Goal: Task Accomplishment & Management: Use online tool/utility

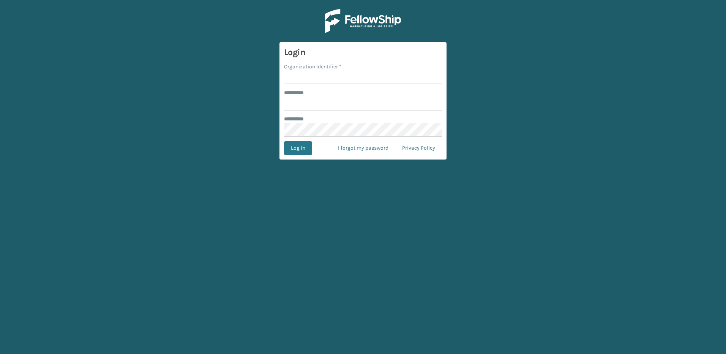
click at [328, 79] on input "Organization Identifier *" at bounding box center [363, 78] width 158 height 14
type input "fellowship - west"
click at [331, 107] on input "******** *" at bounding box center [363, 104] width 158 height 14
click at [320, 104] on input "******" at bounding box center [363, 104] width 158 height 14
type input "*"
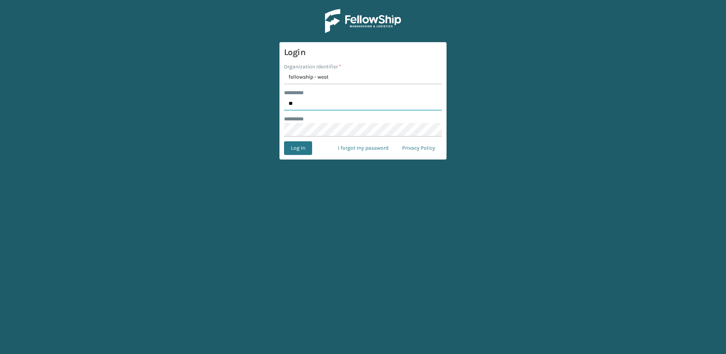
type input "*"
click at [284, 141] on button "Log In" at bounding box center [298, 148] width 28 height 14
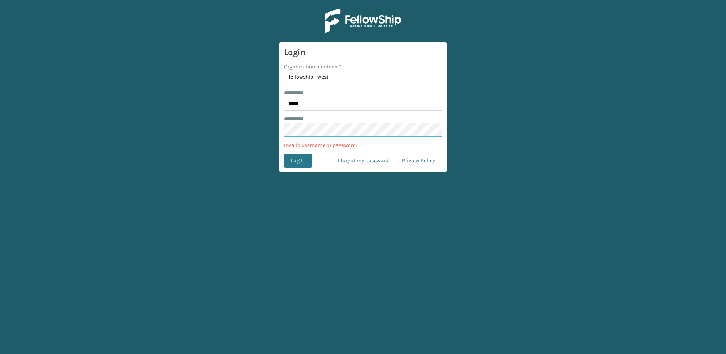
click at [284, 154] on button "Log In" at bounding box center [298, 161] width 28 height 14
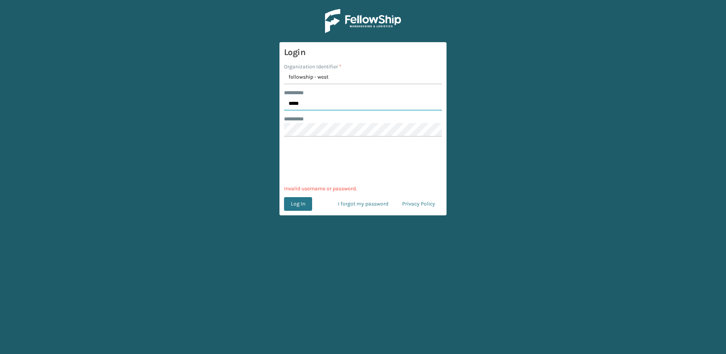
click at [338, 100] on input "*****" at bounding box center [363, 104] width 158 height 14
click at [297, 204] on main "Login Organization Identifier * fellowship - west ******** * ***** ******** * 0…" at bounding box center [363, 177] width 726 height 354
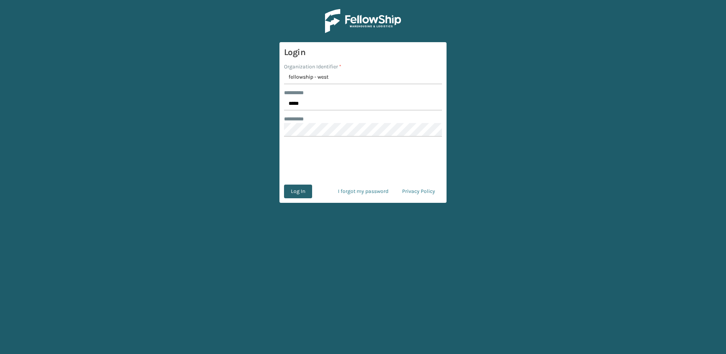
click at [296, 190] on button "Log In" at bounding box center [298, 192] width 28 height 14
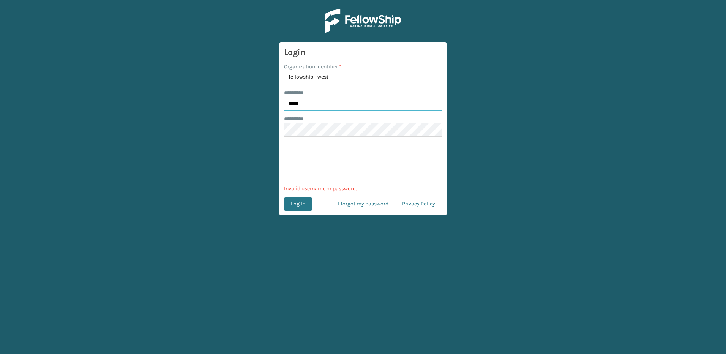
click at [325, 104] on input "*****" at bounding box center [363, 104] width 158 height 14
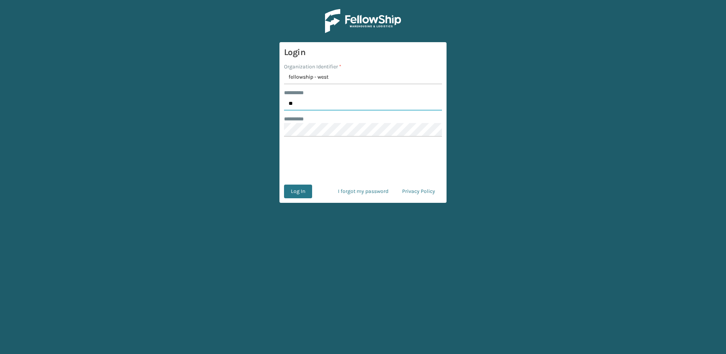
type input "*"
type input "******"
click at [300, 195] on button "Log In" at bounding box center [298, 192] width 28 height 14
click at [284, 185] on button "Log In" at bounding box center [298, 192] width 28 height 14
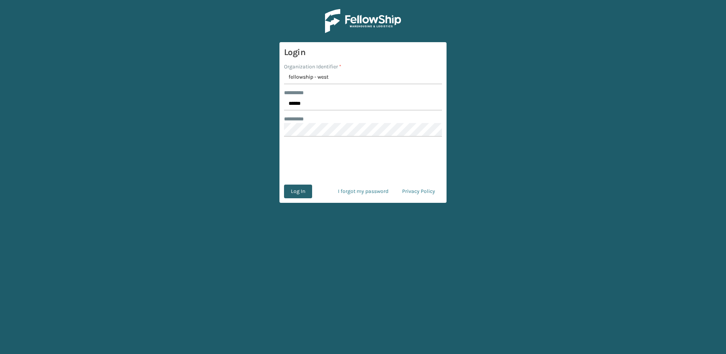
click at [291, 188] on button "Log In" at bounding box center [298, 192] width 28 height 14
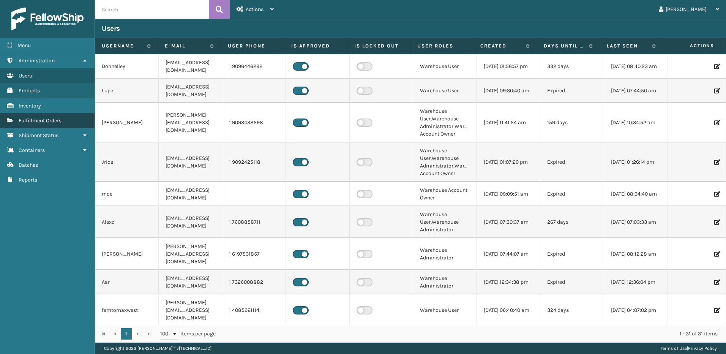
click at [31, 120] on span "Fulfillment Orders" at bounding box center [40, 120] width 43 height 6
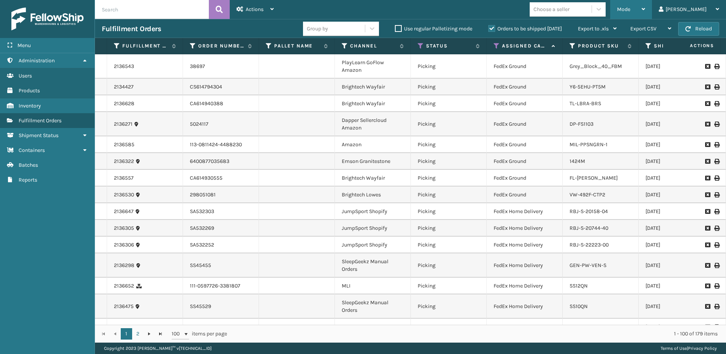
click at [631, 12] on span "Mode" at bounding box center [623, 9] width 13 height 6
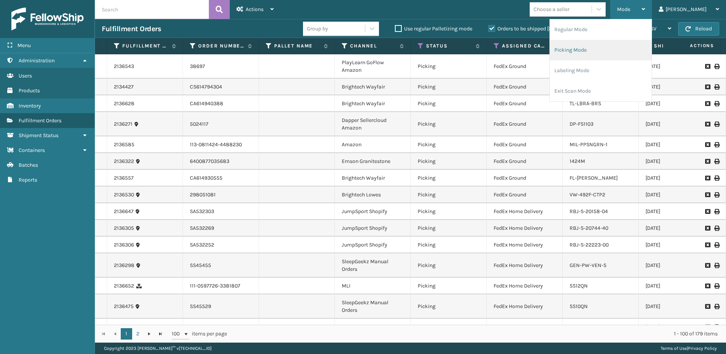
click at [612, 54] on li "Picking Mode" at bounding box center [601, 50] width 102 height 21
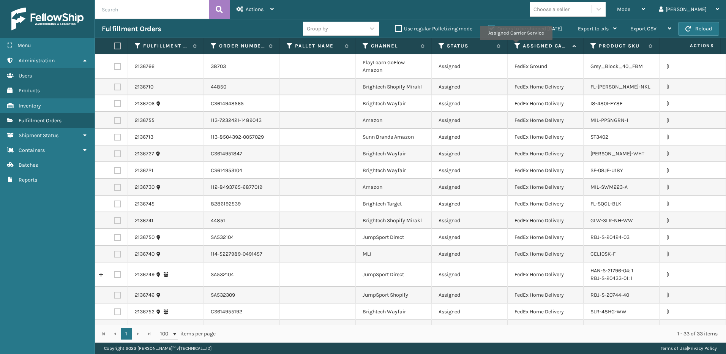
click at [516, 46] on icon at bounding box center [518, 46] width 6 height 7
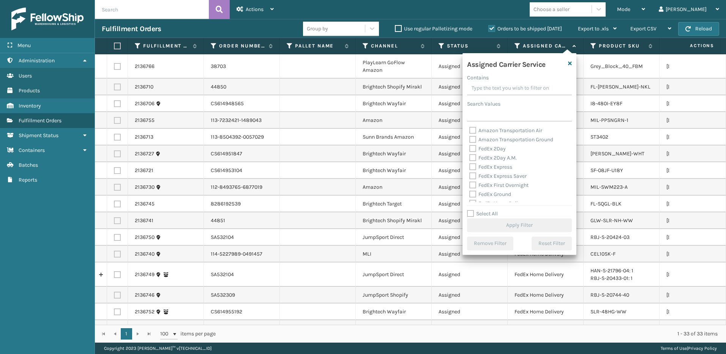
click at [471, 146] on label "FedEx 2Day" at bounding box center [487, 148] width 36 height 6
click at [470, 146] on input "FedEx 2Day" at bounding box center [469, 146] width 0 height 5
checkbox input "true"
click at [472, 156] on label "FedEx 2Day A.M." at bounding box center [492, 158] width 47 height 6
click at [470, 156] on input "FedEx 2Day A.M." at bounding box center [469, 155] width 0 height 5
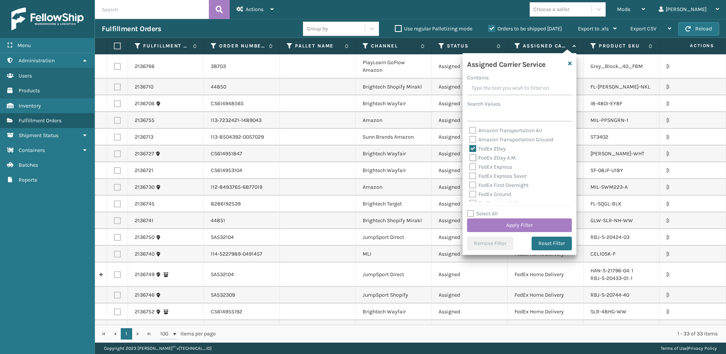
checkbox input "true"
click at [473, 169] on label "FedEx Express" at bounding box center [490, 167] width 43 height 6
click at [470, 168] on input "FedEx Express" at bounding box center [469, 165] width 0 height 5
checkbox input "true"
drag, startPoint x: 472, startPoint y: 175, endPoint x: 471, endPoint y: 185, distance: 9.5
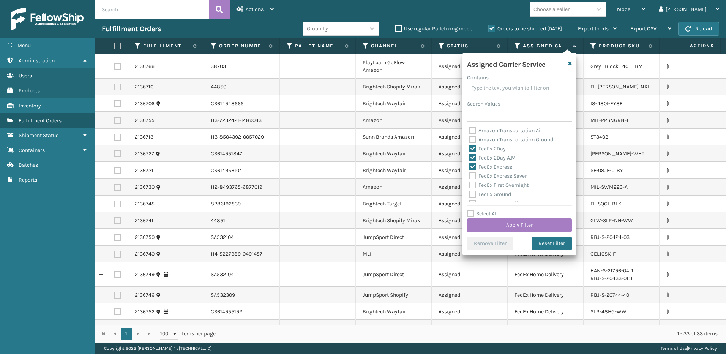
click at [471, 176] on label "FedEx Express Saver" at bounding box center [497, 176] width 57 height 6
click at [470, 176] on input "FedEx Express Saver" at bounding box center [469, 174] width 0 height 5
checkbox input "true"
click at [472, 185] on label "FedEx First Overnight" at bounding box center [498, 185] width 59 height 6
click at [470, 185] on input "FedEx First Overnight" at bounding box center [469, 183] width 0 height 5
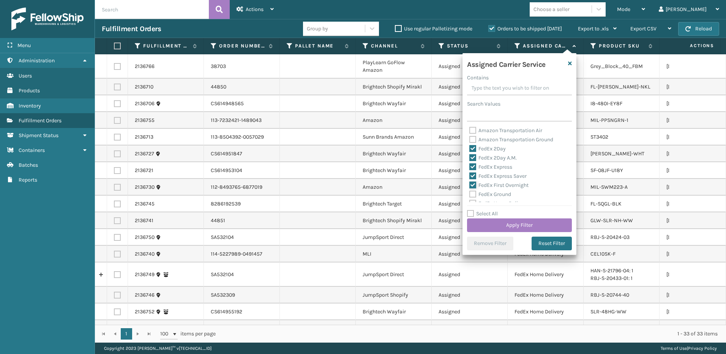
checkbox input "true"
click at [474, 156] on label "FedEx Ground" at bounding box center [490, 156] width 42 height 6
click at [470, 156] on input "FedEx Ground" at bounding box center [469, 154] width 0 height 5
checkbox input "true"
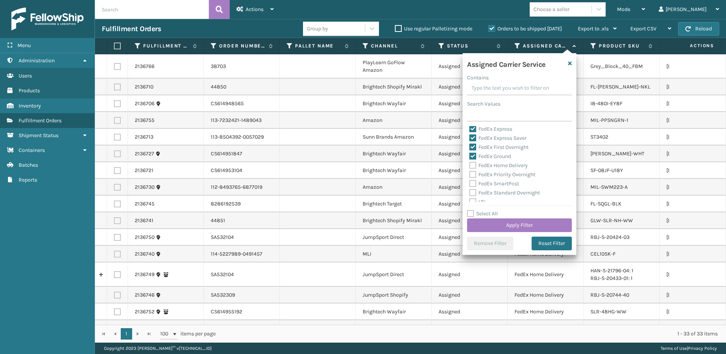
click at [472, 166] on label "FedEx Home Delivery" at bounding box center [498, 165] width 58 height 6
click at [470, 166] on input "FedEx Home Delivery" at bounding box center [469, 163] width 0 height 5
checkbox input "true"
click at [474, 174] on label "FedEx Priority Overnight" at bounding box center [502, 174] width 66 height 6
click at [470, 174] on input "FedEx Priority Overnight" at bounding box center [469, 172] width 0 height 5
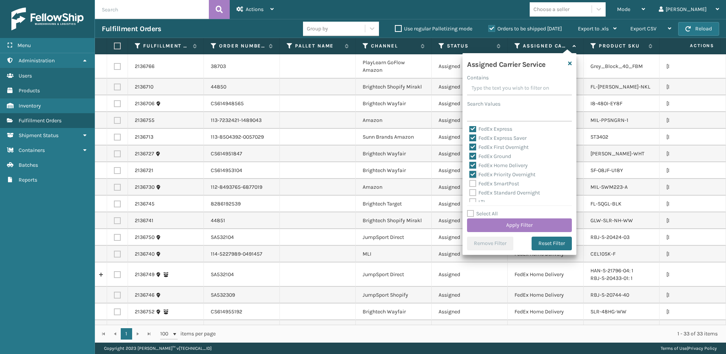
checkbox input "true"
click at [472, 152] on label "FedEx Standard Overnight" at bounding box center [504, 155] width 71 height 6
click at [470, 151] on input "FedEx Standard Overnight" at bounding box center [469, 152] width 0 height 5
checkbox input "true"
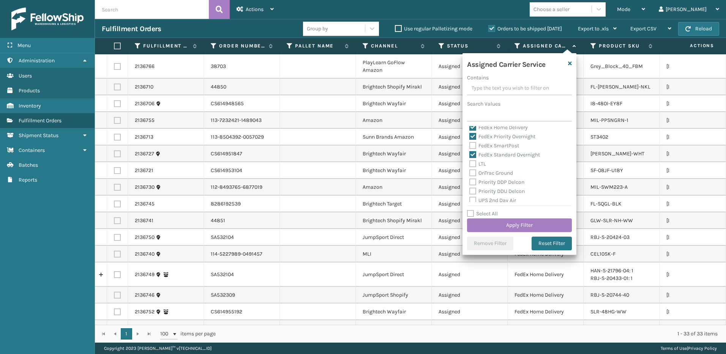
click at [472, 144] on label "FedEx SmartPost" at bounding box center [494, 145] width 50 height 6
click at [470, 144] on input "FedEx SmartPost" at bounding box center [469, 143] width 0 height 5
checkbox input "true"
click at [507, 222] on button "Apply Filter" at bounding box center [519, 225] width 105 height 14
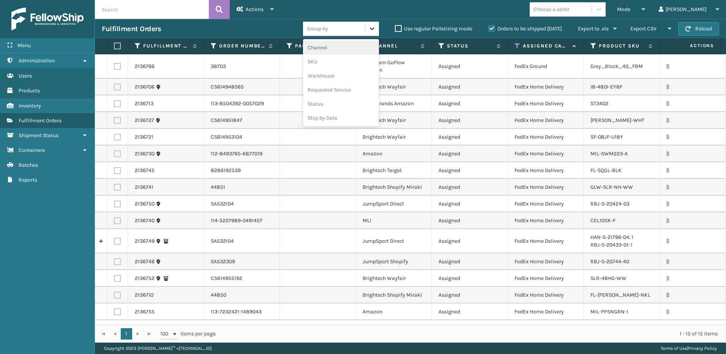
click at [369, 29] on icon at bounding box center [372, 29] width 8 height 8
click at [337, 59] on div "SKU" at bounding box center [341, 62] width 76 height 14
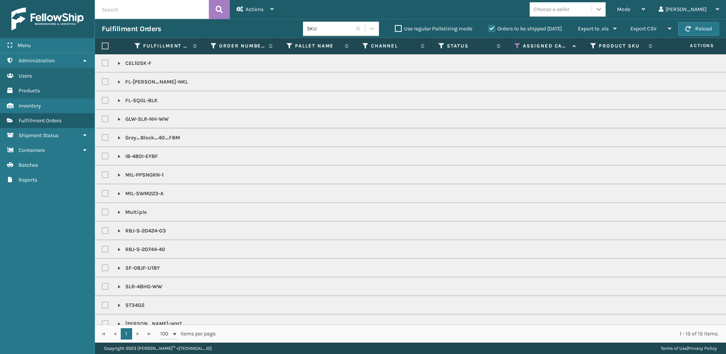
click at [603, 7] on icon at bounding box center [599, 9] width 8 height 8
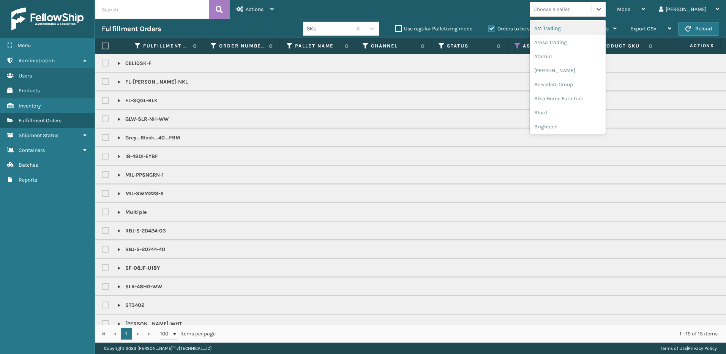
click at [594, 28] on div "AM Trading" at bounding box center [568, 28] width 76 height 14
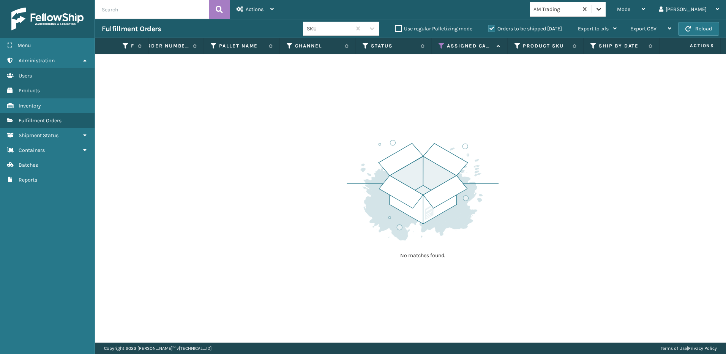
drag, startPoint x: 629, startPoint y: 5, endPoint x: 625, endPoint y: 19, distance: 13.9
click at [603, 6] on icon at bounding box center [599, 9] width 8 height 8
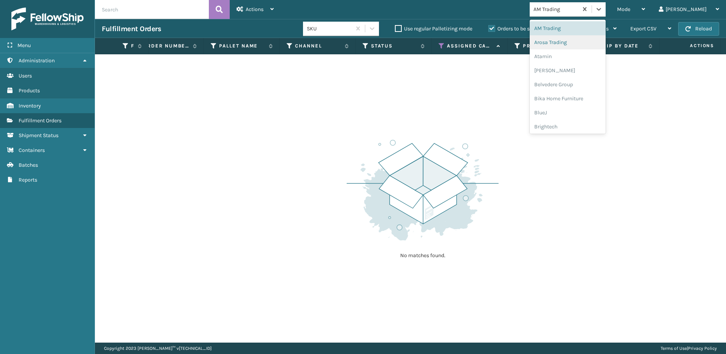
click at [590, 44] on div "Arosa Trading" at bounding box center [568, 42] width 76 height 14
click at [603, 13] on icon at bounding box center [599, 9] width 8 height 8
click at [605, 59] on div "Atamin" at bounding box center [568, 56] width 76 height 14
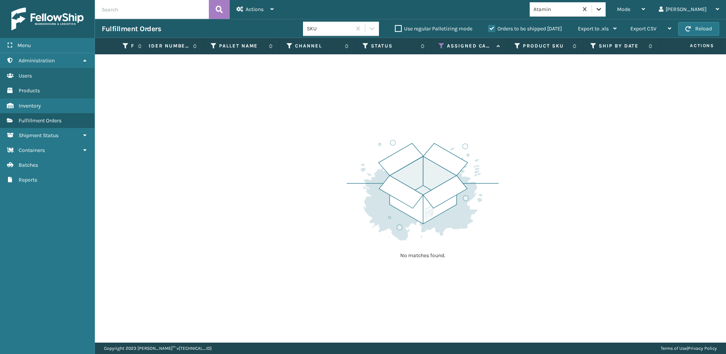
click at [601, 9] on icon at bounding box center [599, 9] width 5 height 3
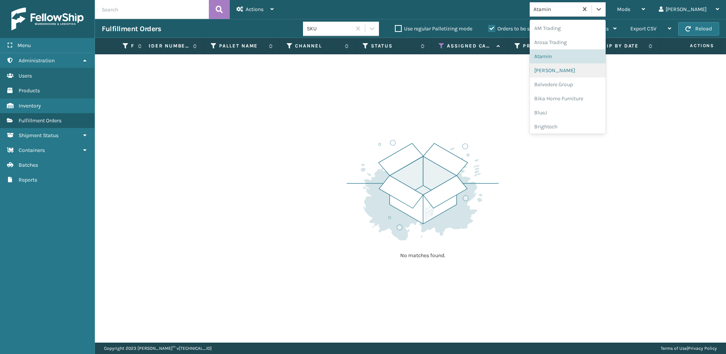
click at [599, 68] on div "[PERSON_NAME]" at bounding box center [568, 70] width 76 height 14
click at [606, 7] on div at bounding box center [599, 9] width 14 height 14
click at [598, 83] on div "Belvedere Group" at bounding box center [568, 84] width 76 height 14
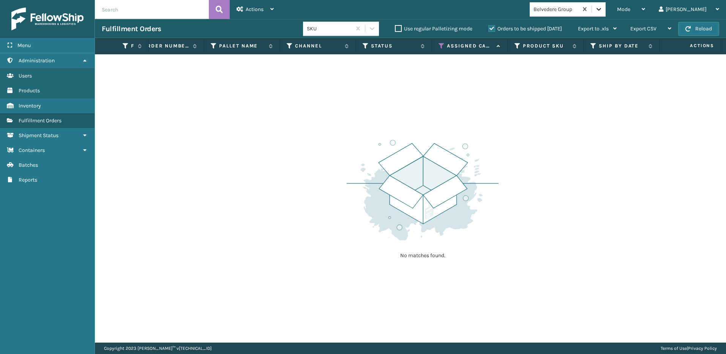
click at [603, 6] on icon at bounding box center [599, 9] width 8 height 8
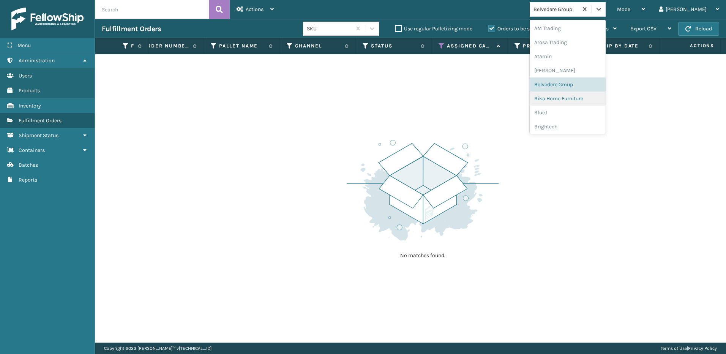
click at [599, 98] on div "Bika Home Furniture" at bounding box center [568, 99] width 76 height 14
click at [603, 9] on icon at bounding box center [599, 9] width 8 height 8
click at [594, 111] on div "BlueJ" at bounding box center [568, 113] width 76 height 14
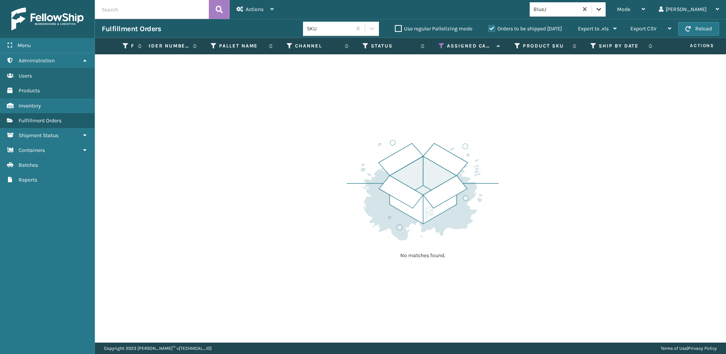
click at [606, 13] on div at bounding box center [599, 9] width 14 height 14
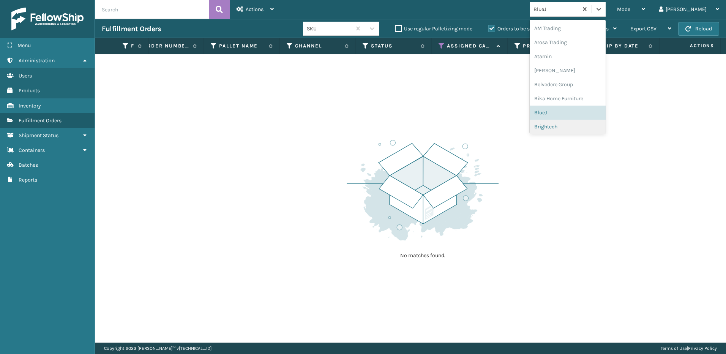
click at [593, 123] on div "Brightech" at bounding box center [568, 127] width 76 height 14
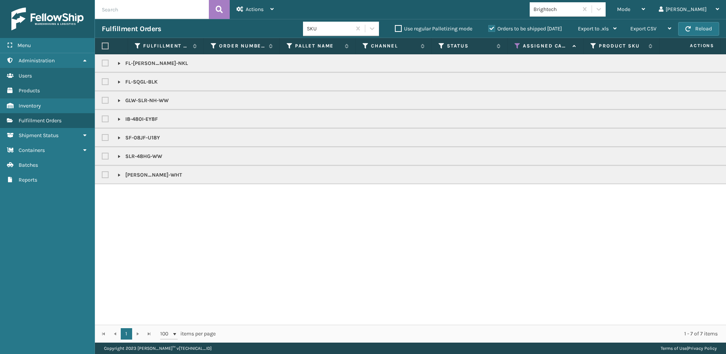
click at [104, 44] on label at bounding box center [105, 46] width 7 height 7
click at [102, 44] on input "checkbox" at bounding box center [102, 46] width 0 height 5
checkbox input "true"
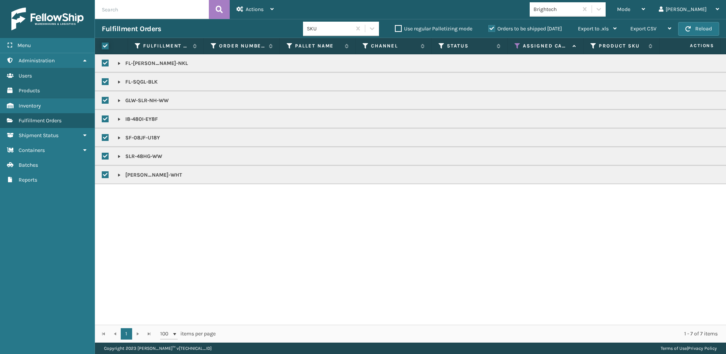
checkbox input "true"
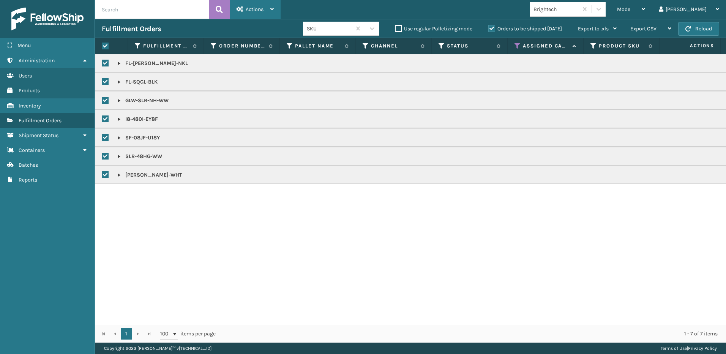
click at [243, 5] on div "Actions" at bounding box center [255, 9] width 37 height 19
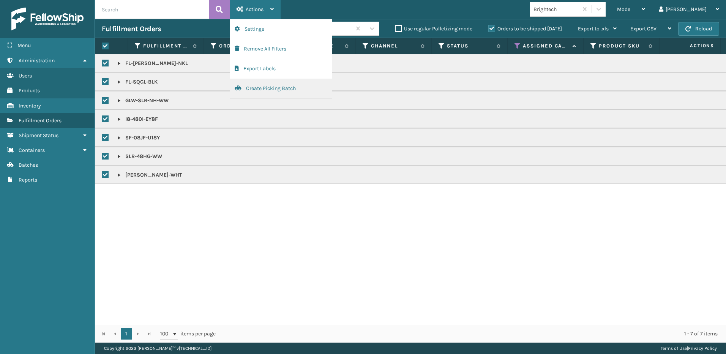
click at [278, 90] on button "Create Picking Batch" at bounding box center [281, 89] width 102 height 20
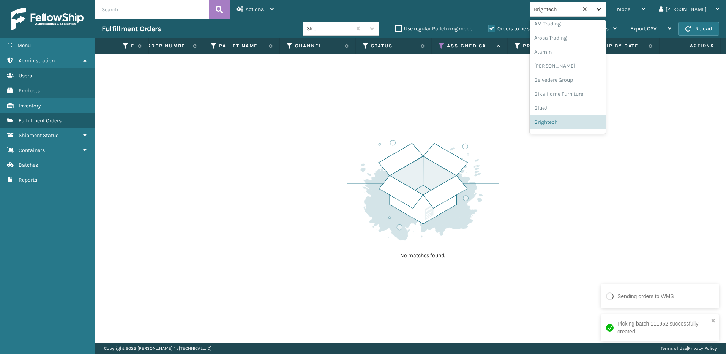
click at [603, 11] on icon at bounding box center [599, 9] width 8 height 8
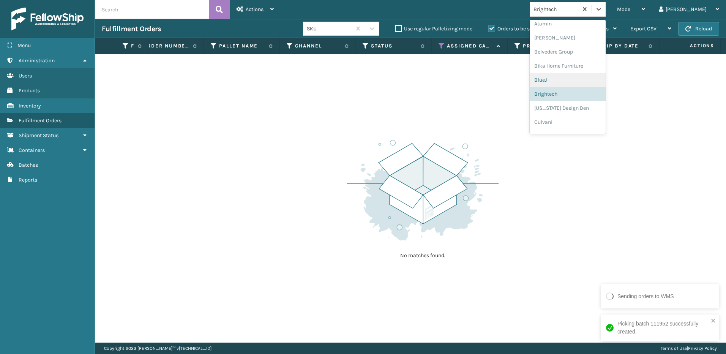
scroll to position [43, 0]
click at [601, 98] on div "[US_STATE] Design Den" at bounding box center [568, 98] width 76 height 14
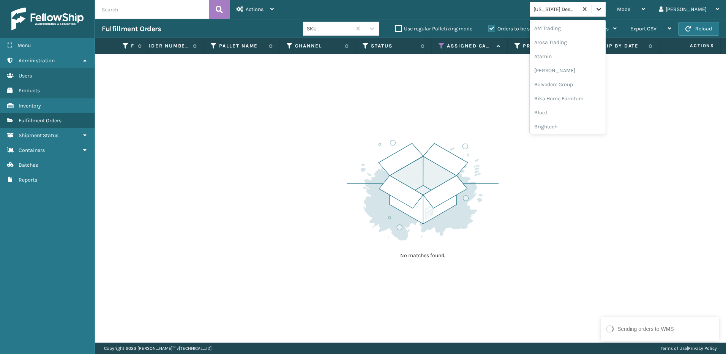
drag, startPoint x: 623, startPoint y: 8, endPoint x: 616, endPoint y: 48, distance: 41.0
click at [603, 10] on icon at bounding box center [599, 9] width 8 height 8
click at [597, 99] on div "Culvani" at bounding box center [568, 98] width 76 height 14
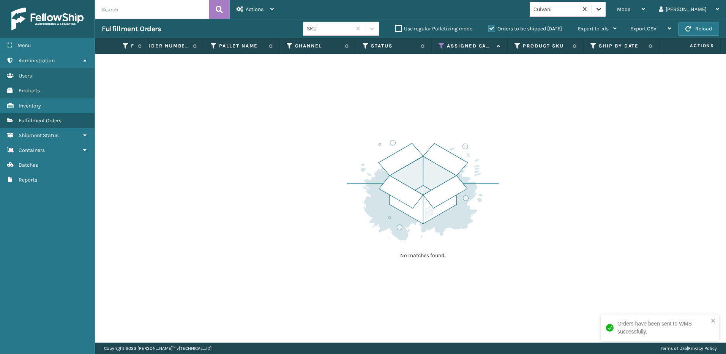
click at [606, 13] on div at bounding box center [599, 9] width 14 height 14
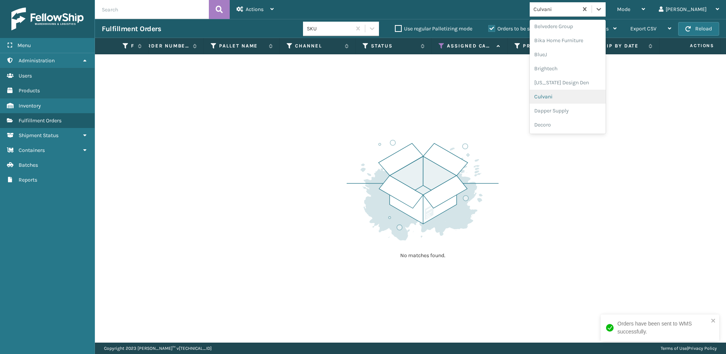
scroll to position [71, 0]
click at [602, 98] on div "Dapper Supply" at bounding box center [568, 98] width 76 height 14
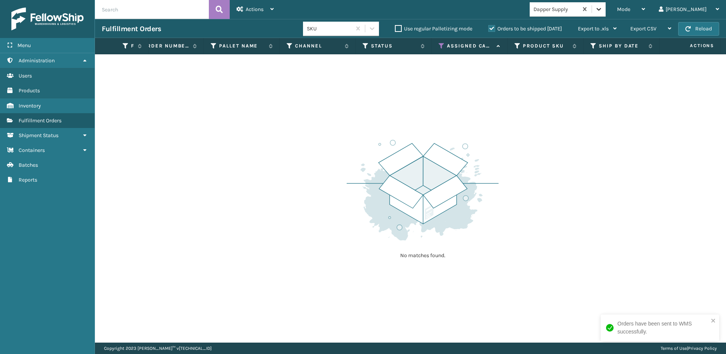
click at [603, 11] on icon at bounding box center [599, 9] width 8 height 8
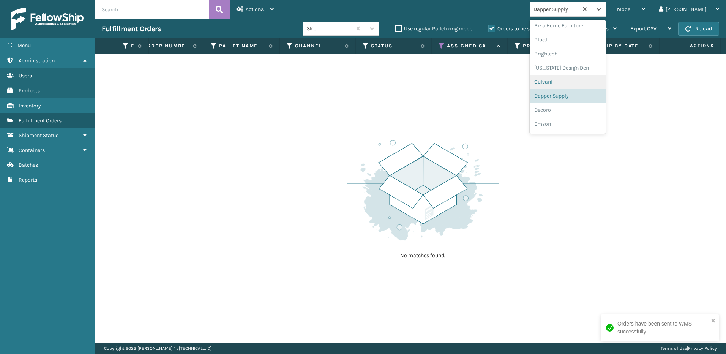
scroll to position [85, 0]
click at [590, 99] on div "Decoro" at bounding box center [568, 98] width 76 height 14
click at [603, 8] on icon at bounding box center [599, 9] width 8 height 8
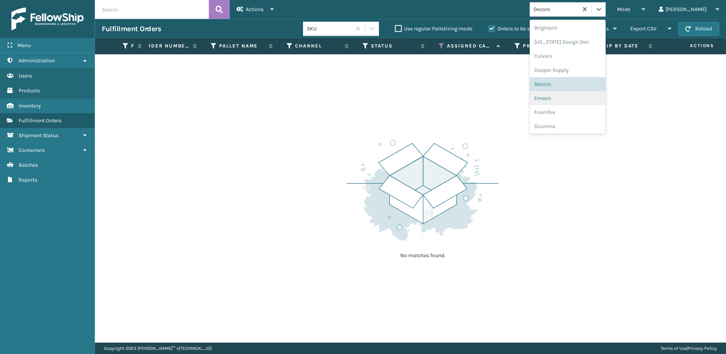
click at [594, 98] on div "Emson" at bounding box center [568, 98] width 76 height 14
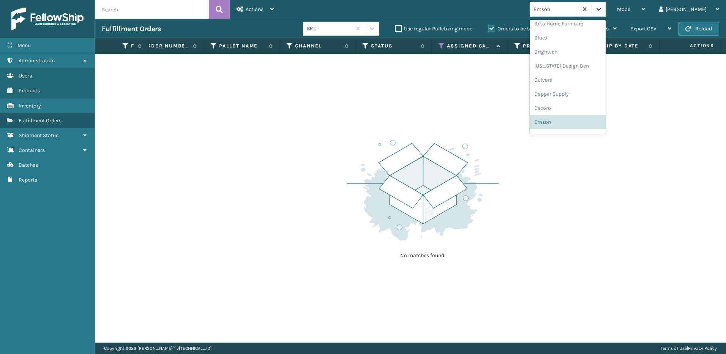
click at [606, 6] on div at bounding box center [599, 9] width 14 height 14
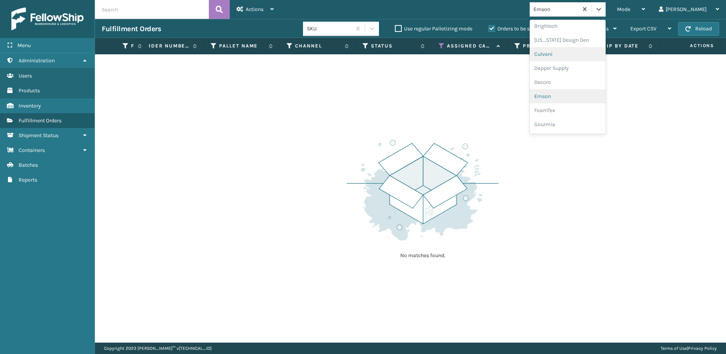
scroll to position [113, 0]
click at [597, 95] on div "FoamTex" at bounding box center [568, 98] width 76 height 14
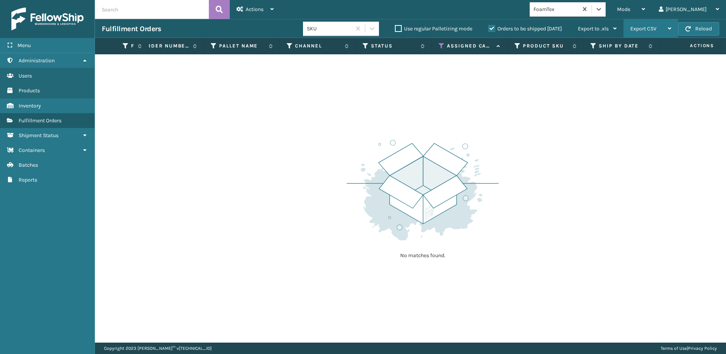
drag, startPoint x: 624, startPoint y: 9, endPoint x: 625, endPoint y: 19, distance: 9.9
click at [603, 11] on icon at bounding box center [599, 9] width 8 height 8
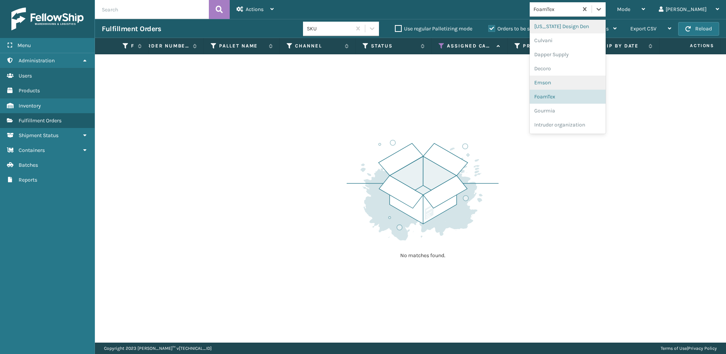
scroll to position [127, 0]
click at [598, 97] on div "Gourmia" at bounding box center [568, 98] width 76 height 14
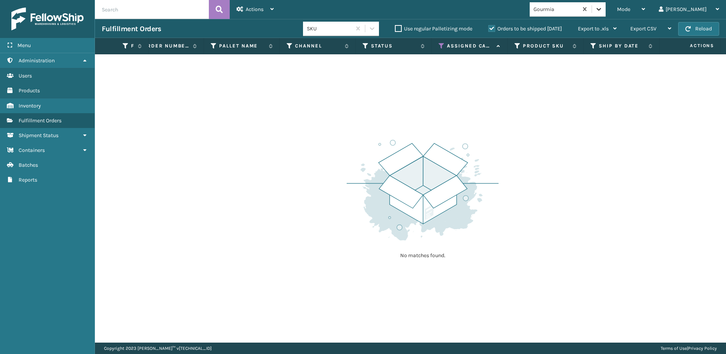
click at [603, 11] on icon at bounding box center [599, 9] width 8 height 8
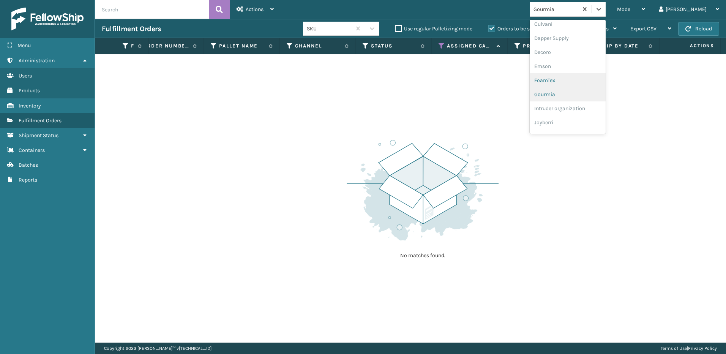
scroll to position [141, 0]
click at [590, 94] on div "Intruder organization" at bounding box center [568, 98] width 76 height 14
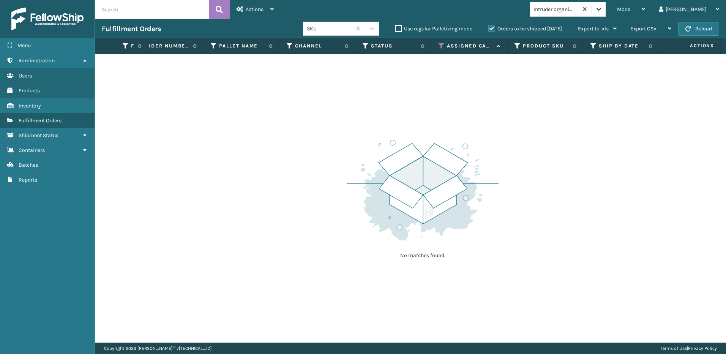
click at [606, 13] on div at bounding box center [599, 9] width 14 height 14
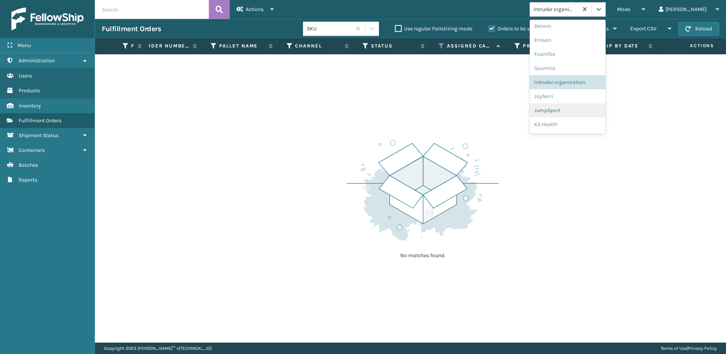
scroll to position [193, 0]
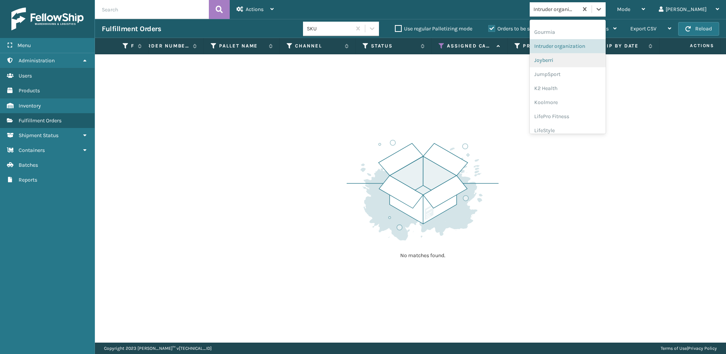
click at [593, 62] on div "Joyberri" at bounding box center [568, 60] width 76 height 14
drag, startPoint x: 629, startPoint y: 11, endPoint x: 603, endPoint y: 59, distance: 55.1
click at [606, 13] on div at bounding box center [599, 9] width 14 height 14
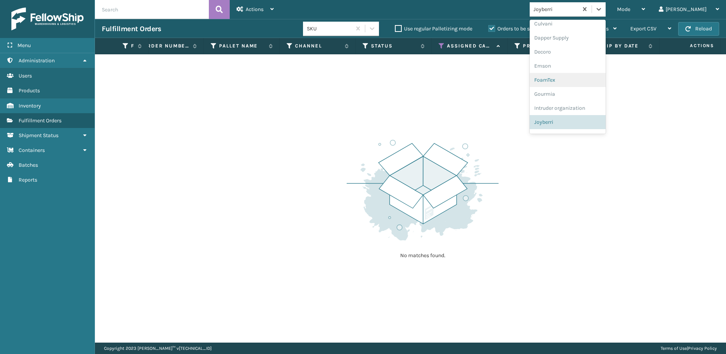
scroll to position [169, 0]
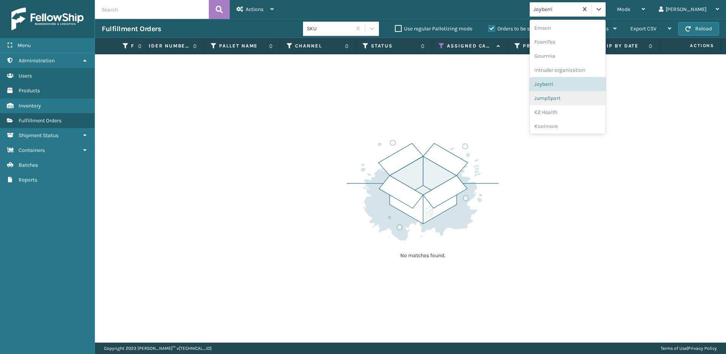
click at [589, 93] on div "JumpSport" at bounding box center [568, 98] width 76 height 14
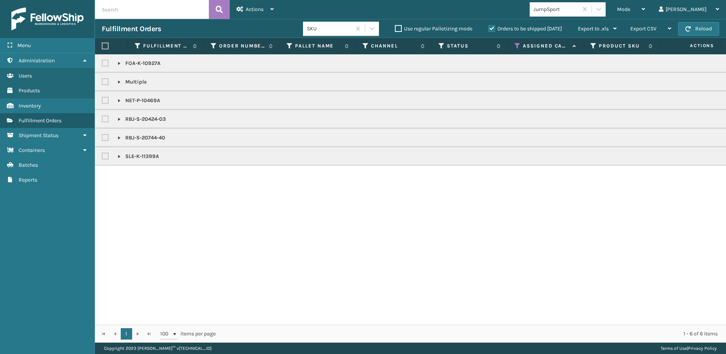
click at [107, 43] on label at bounding box center [105, 46] width 7 height 7
click at [102, 44] on input "checkbox" at bounding box center [102, 46] width 0 height 5
checkbox input "true"
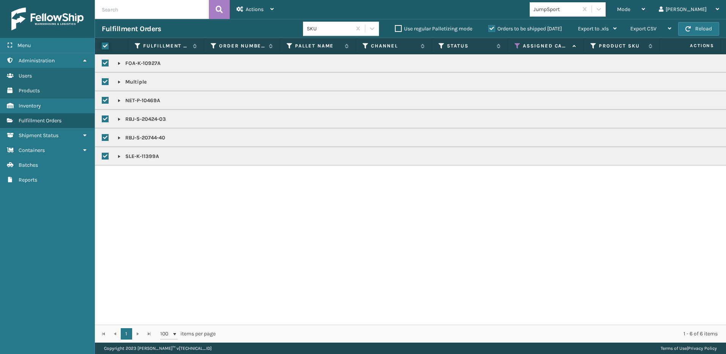
checkbox input "true"
click at [242, 10] on icon at bounding box center [240, 8] width 7 height 5
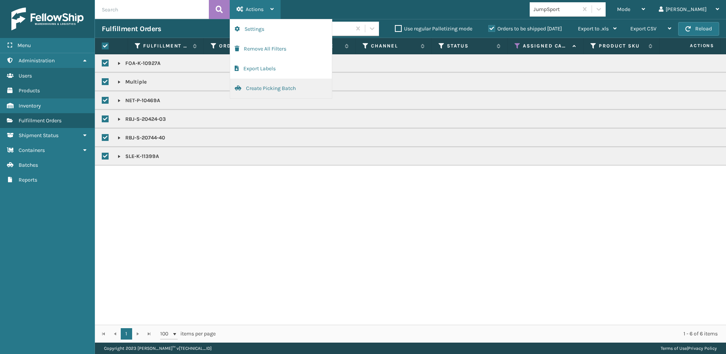
click at [260, 84] on button "Create Picking Batch" at bounding box center [281, 89] width 102 height 20
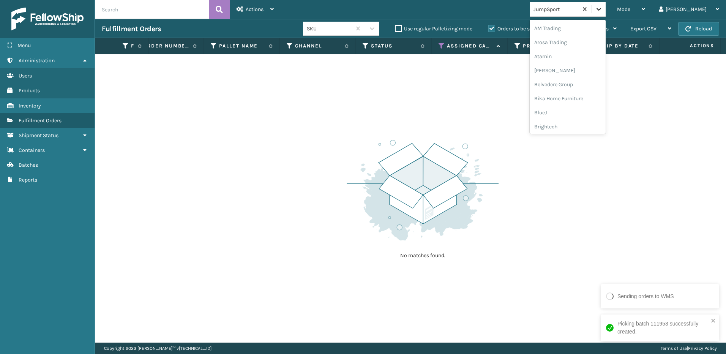
click at [603, 9] on icon at bounding box center [599, 9] width 8 height 8
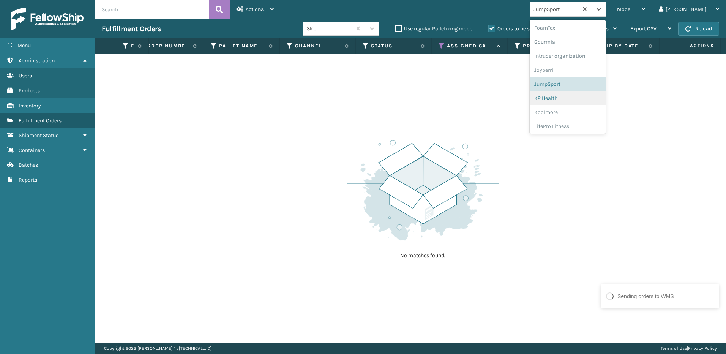
click at [591, 101] on div "K2 Health" at bounding box center [568, 98] width 76 height 14
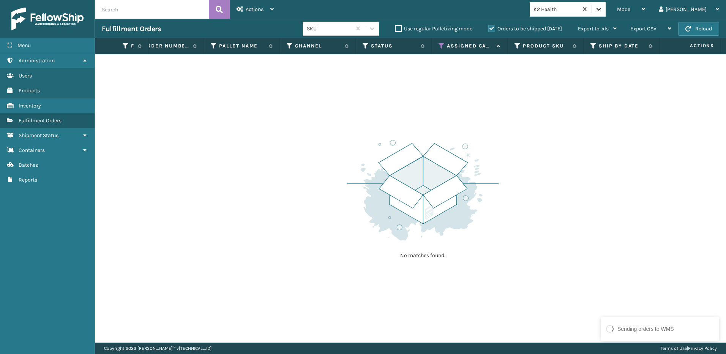
click at [603, 6] on icon at bounding box center [599, 9] width 8 height 8
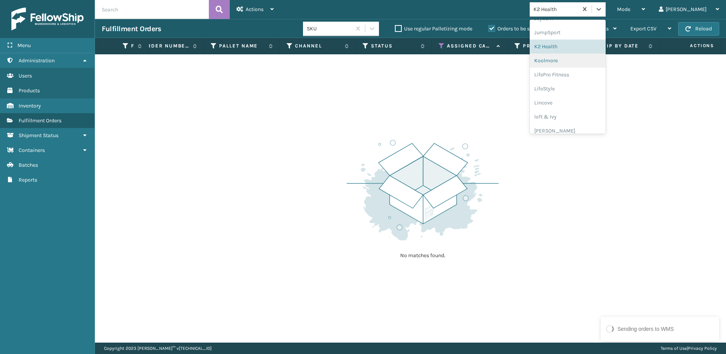
scroll to position [235, 0]
click at [605, 69] on div "LifePro Fitness" at bounding box center [568, 74] width 76 height 14
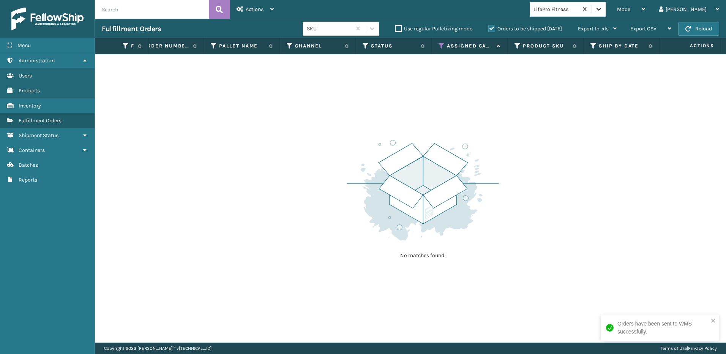
click at [603, 11] on icon at bounding box center [599, 9] width 8 height 8
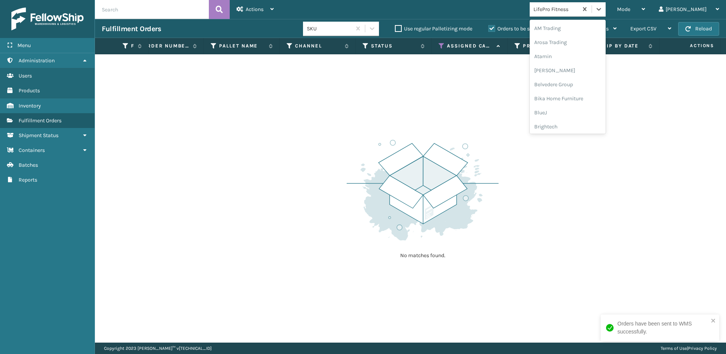
scroll to position [187, 0]
click at [596, 103] on div "Koolmore" at bounding box center [568, 108] width 76 height 14
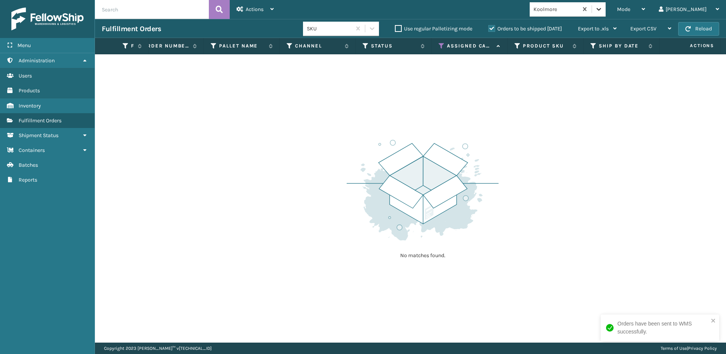
click at [603, 6] on icon at bounding box center [599, 9] width 8 height 8
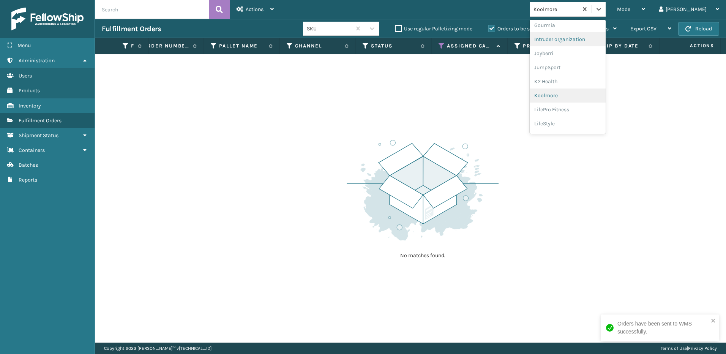
scroll to position [211, 0]
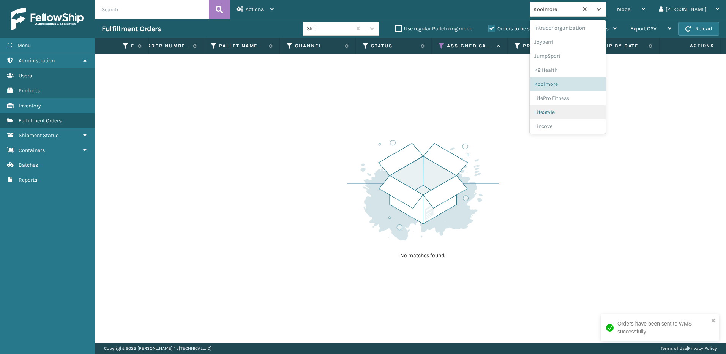
click at [593, 111] on div "LifeStyle" at bounding box center [568, 112] width 76 height 14
click at [603, 8] on icon at bounding box center [599, 9] width 8 height 8
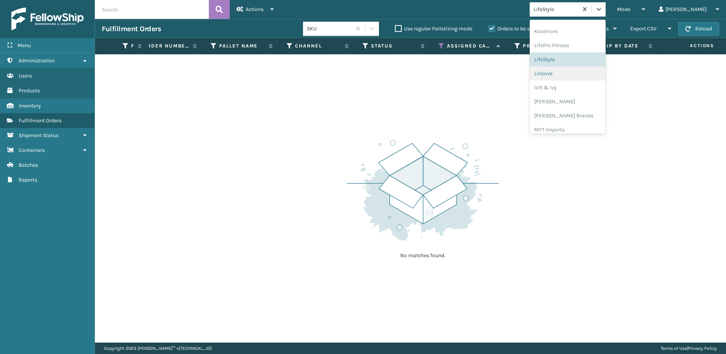
click at [599, 76] on div "Lincove" at bounding box center [568, 73] width 76 height 14
click at [603, 10] on icon at bounding box center [599, 9] width 8 height 8
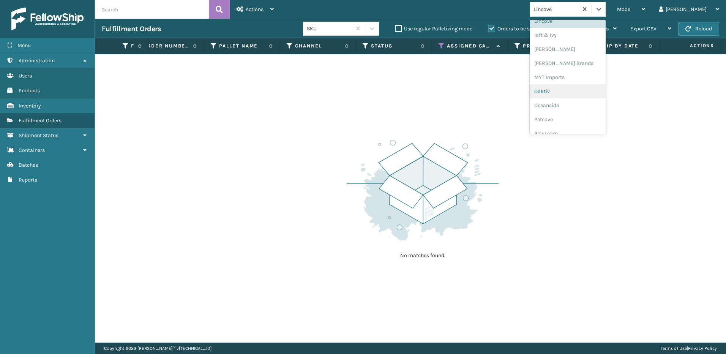
scroll to position [305, 0]
click at [588, 50] on div "loft & Ivy" at bounding box center [568, 47] width 76 height 14
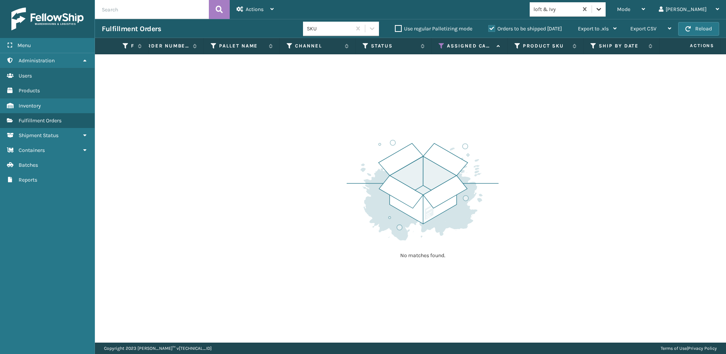
click at [606, 11] on div at bounding box center [599, 9] width 14 height 14
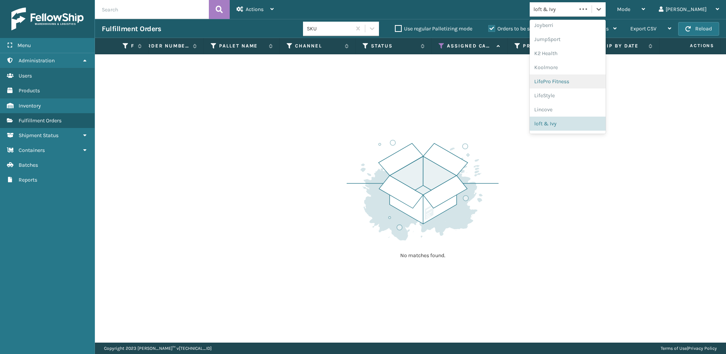
scroll to position [240, 0]
click at [590, 124] on div "[PERSON_NAME]" at bounding box center [568, 125] width 76 height 14
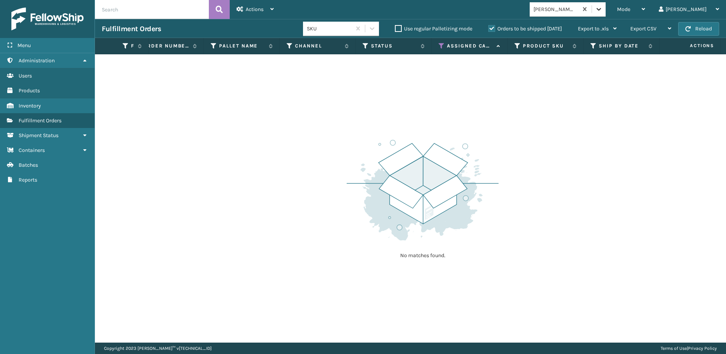
click at [603, 11] on icon at bounding box center [599, 9] width 8 height 8
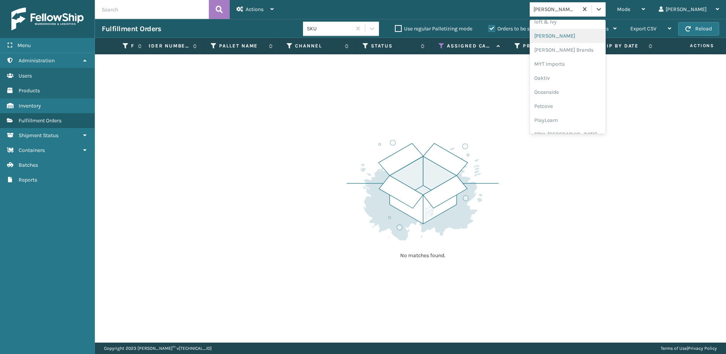
scroll to position [316, 0]
click at [584, 60] on div "[PERSON_NAME] Brands" at bounding box center [568, 63] width 76 height 14
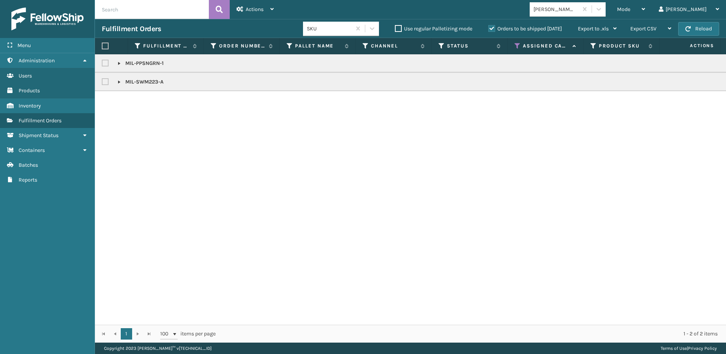
click at [106, 46] on label at bounding box center [105, 46] width 7 height 7
click at [102, 46] on input "checkbox" at bounding box center [102, 46] width 0 height 5
checkbox input "true"
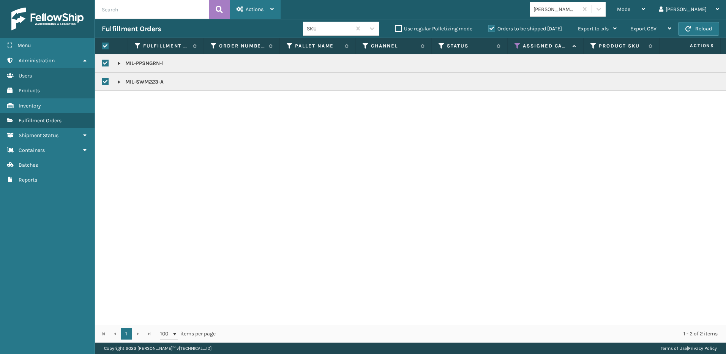
click at [249, 9] on span "Actions" at bounding box center [255, 9] width 18 height 6
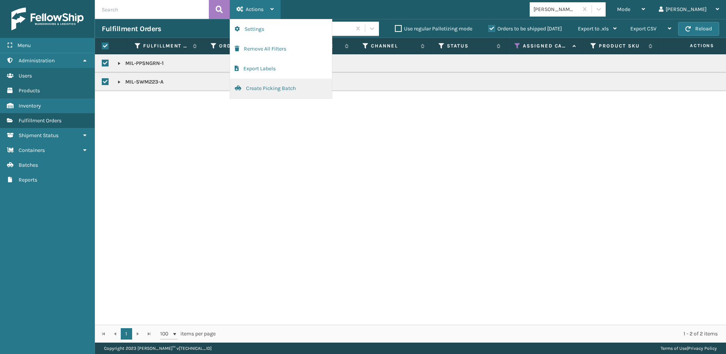
click at [271, 85] on button "Create Picking Batch" at bounding box center [281, 89] width 102 height 20
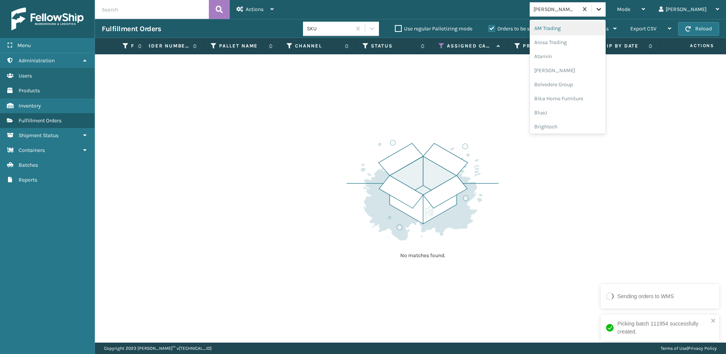
click at [603, 10] on icon at bounding box center [599, 9] width 8 height 8
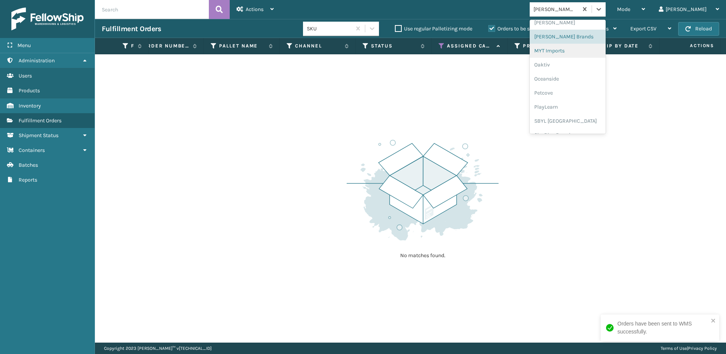
click at [601, 48] on div "MYT Imports" at bounding box center [568, 51] width 76 height 14
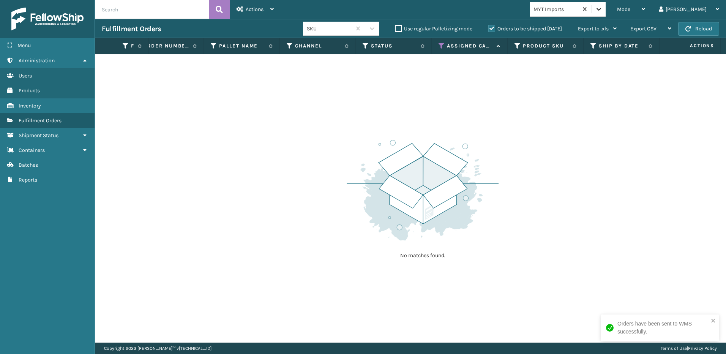
click at [603, 11] on icon at bounding box center [599, 9] width 8 height 8
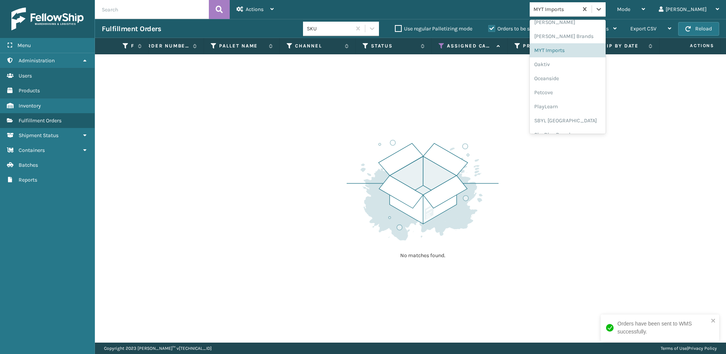
scroll to position [354, 0]
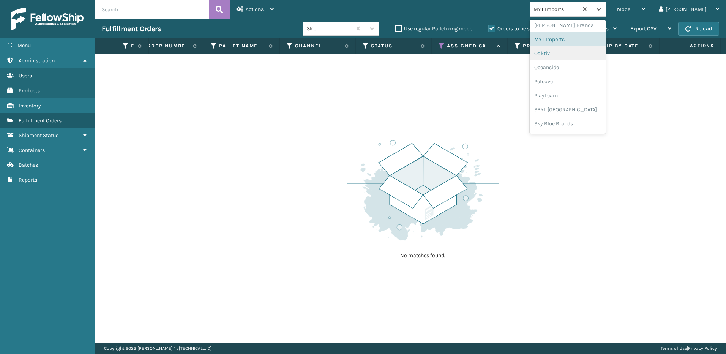
click at [593, 55] on div "Oaktiv" at bounding box center [568, 53] width 76 height 14
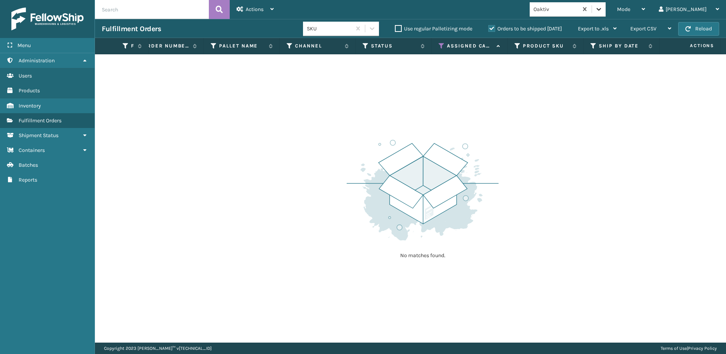
click at [601, 10] on icon at bounding box center [599, 9] width 5 height 3
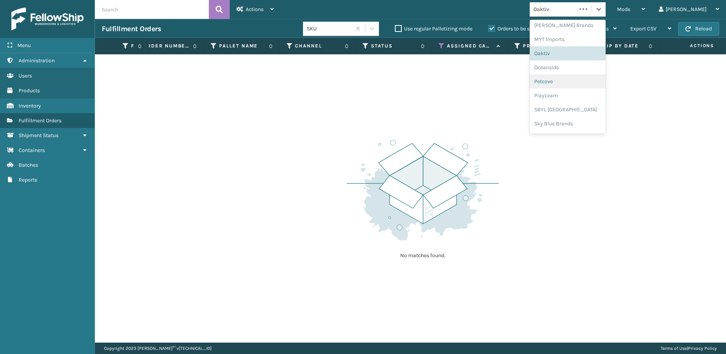
scroll to position [381, 0]
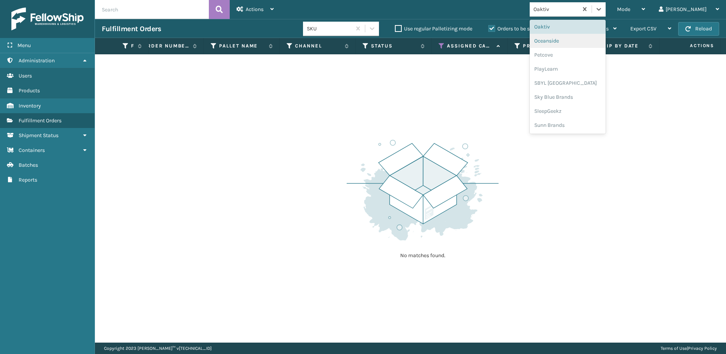
click at [596, 43] on div "Oceanside" at bounding box center [568, 41] width 76 height 14
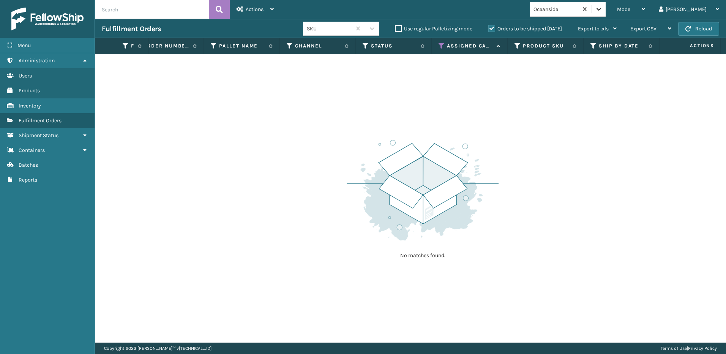
click at [606, 13] on div at bounding box center [599, 9] width 14 height 14
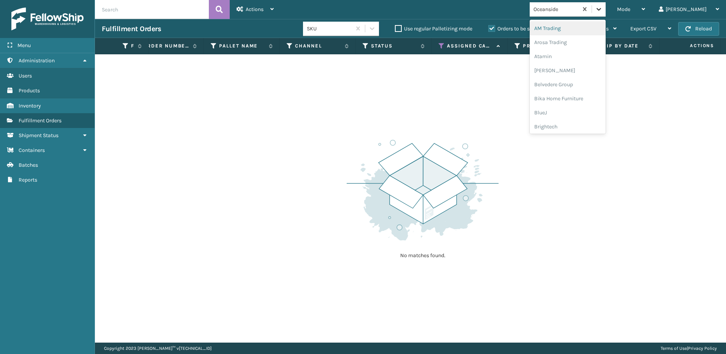
click at [603, 8] on icon at bounding box center [599, 9] width 8 height 8
click at [591, 53] on div "Petcove" at bounding box center [568, 55] width 76 height 14
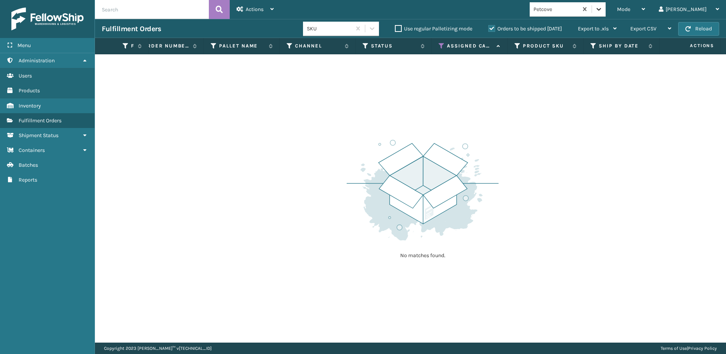
click at [603, 12] on icon at bounding box center [599, 9] width 8 height 8
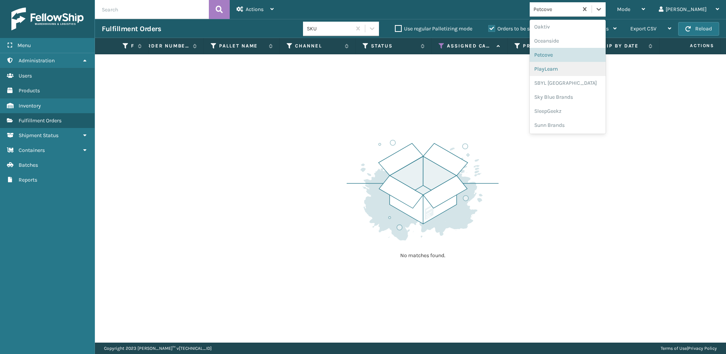
click at [598, 68] on div "PlayLearn" at bounding box center [568, 69] width 76 height 14
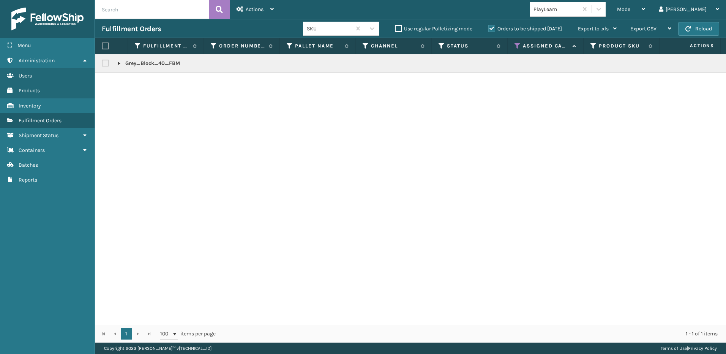
click at [102, 45] on label at bounding box center [105, 46] width 7 height 7
click at [102, 45] on input "checkbox" at bounding box center [102, 46] width 0 height 5
checkbox input "true"
click at [237, 9] on icon at bounding box center [240, 8] width 7 height 5
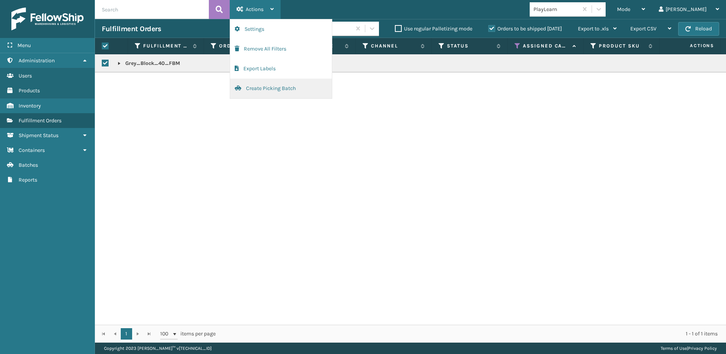
click at [266, 87] on button "Create Picking Batch" at bounding box center [281, 89] width 102 height 20
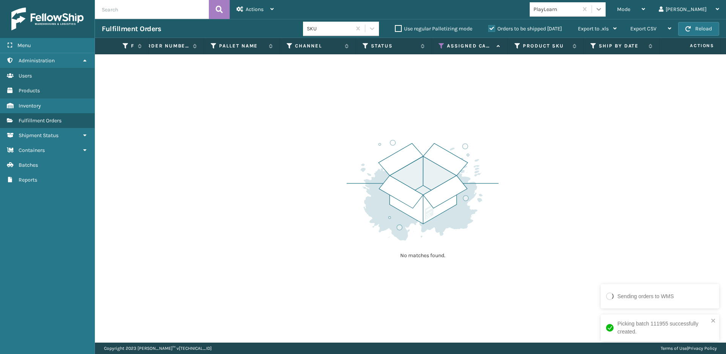
click at [603, 12] on icon at bounding box center [599, 9] width 8 height 8
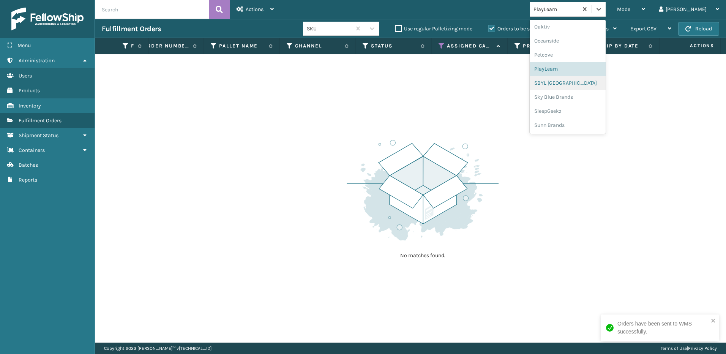
click at [595, 84] on div "SBYL [GEOGRAPHIC_DATA]" at bounding box center [568, 83] width 76 height 14
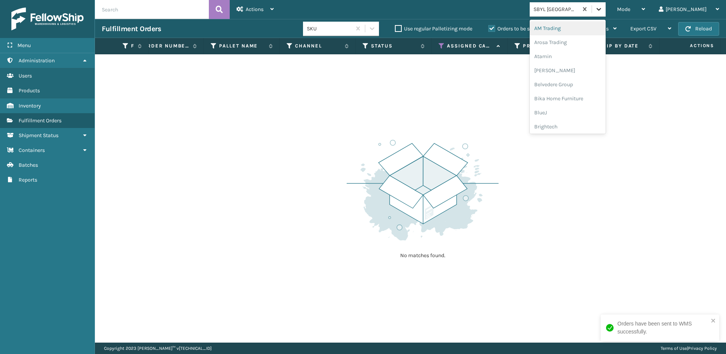
click at [606, 13] on div at bounding box center [599, 9] width 14 height 14
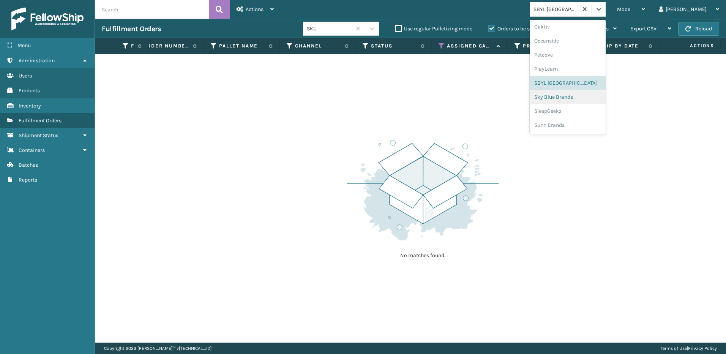
click at [588, 98] on div "Sky Blue Brands" at bounding box center [568, 97] width 76 height 14
click at [603, 11] on icon at bounding box center [599, 9] width 8 height 8
click at [598, 111] on div "SleepGeekz" at bounding box center [568, 111] width 76 height 14
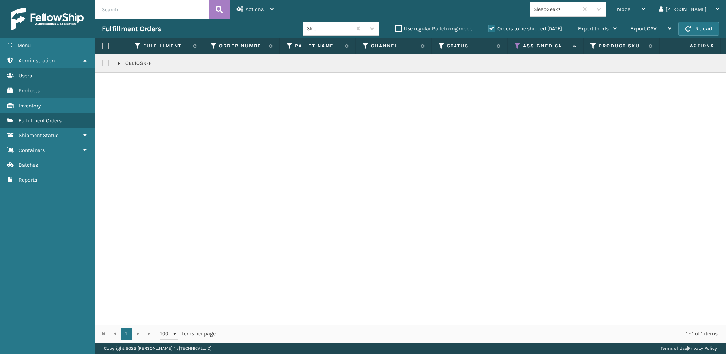
click at [106, 46] on label at bounding box center [105, 46] width 7 height 7
click at [102, 46] on input "checkbox" at bounding box center [102, 46] width 0 height 5
checkbox input "true"
click at [253, 11] on span "Actions" at bounding box center [255, 9] width 18 height 6
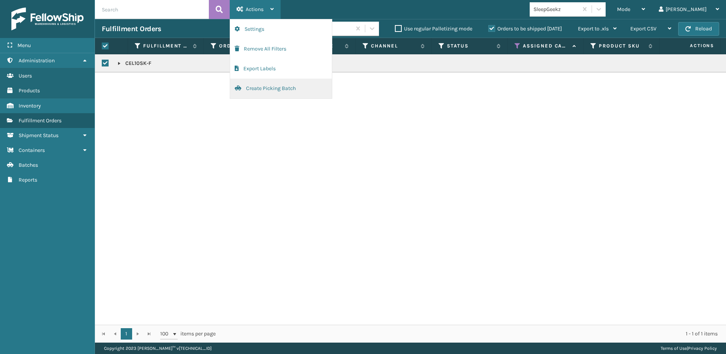
click at [266, 84] on button "Create Picking Batch" at bounding box center [281, 89] width 102 height 20
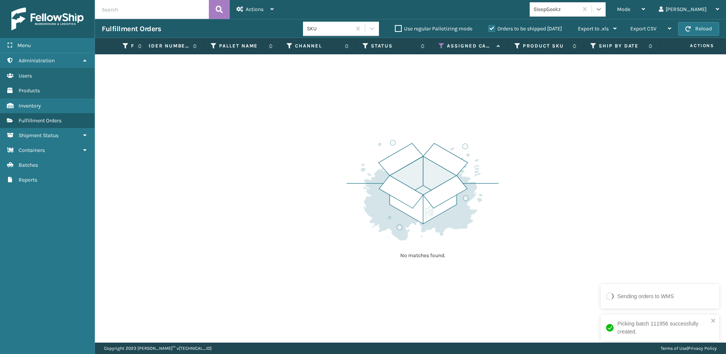
click at [601, 9] on icon at bounding box center [599, 9] width 5 height 3
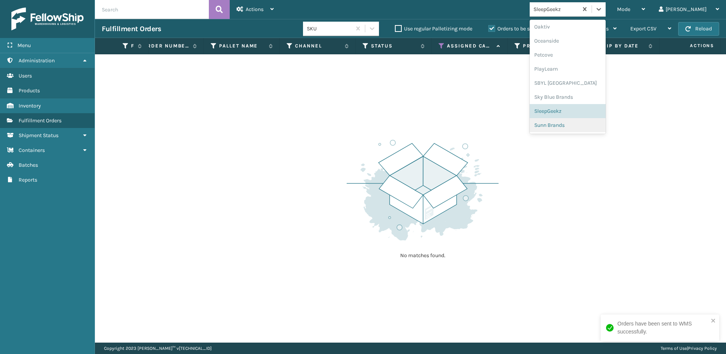
click at [606, 123] on div "Sunn Brands" at bounding box center [568, 125] width 76 height 14
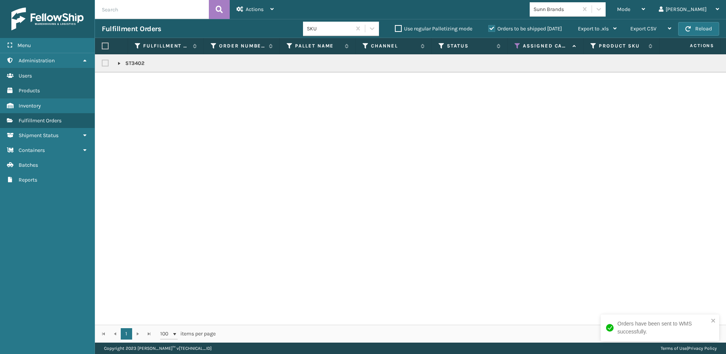
click at [106, 46] on label at bounding box center [105, 46] width 7 height 7
click at [102, 46] on input "checkbox" at bounding box center [102, 46] width 0 height 5
checkbox input "true"
click at [252, 11] on span "Actions" at bounding box center [255, 9] width 18 height 6
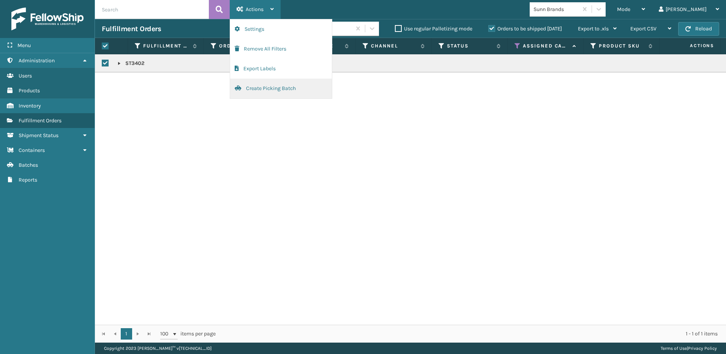
click at [292, 88] on button "Create Picking Batch" at bounding box center [281, 89] width 102 height 20
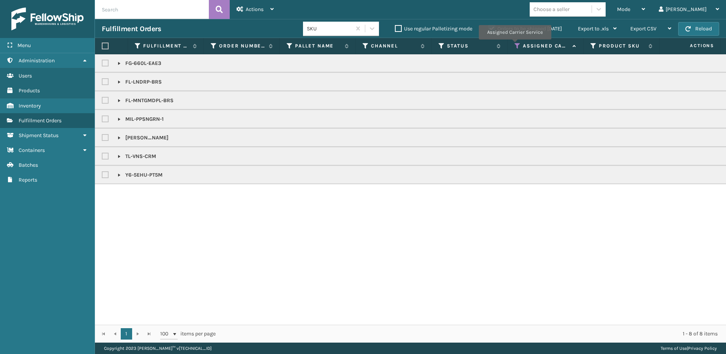
click at [515, 45] on icon at bounding box center [518, 46] width 6 height 7
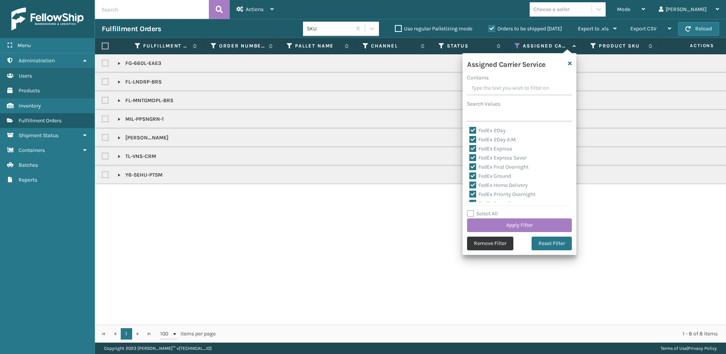
click at [484, 246] on button "Remove Filter" at bounding box center [490, 244] width 46 height 14
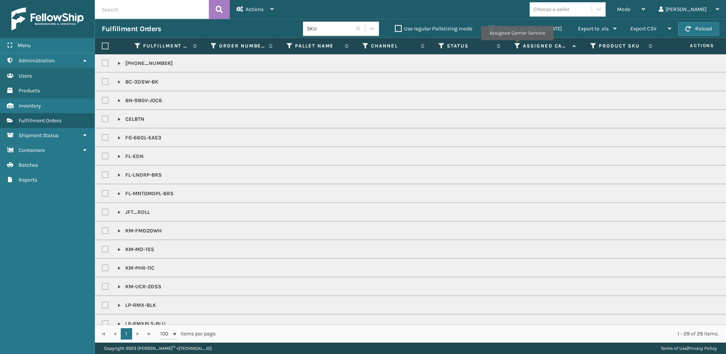
click at [517, 46] on icon at bounding box center [518, 46] width 6 height 7
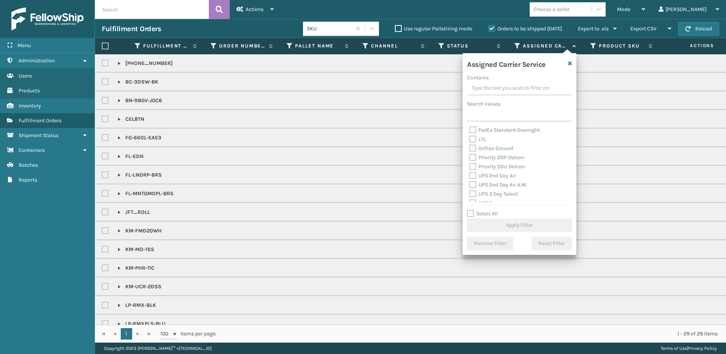
scroll to position [114, 0]
click at [470, 161] on label "UPS 2nd Day Air" at bounding box center [492, 162] width 47 height 6
click at [470, 161] on input "UPS 2nd Day Air" at bounding box center [469, 160] width 0 height 5
checkbox input "true"
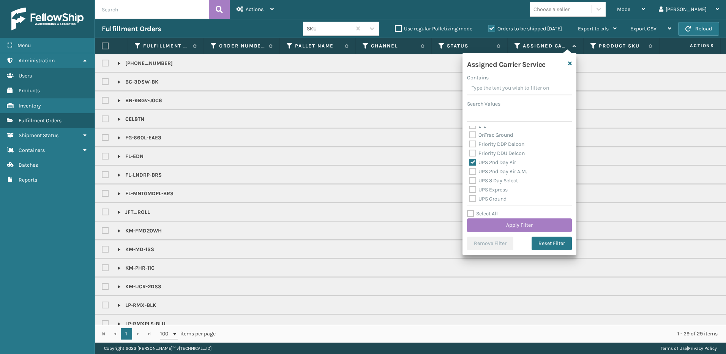
click at [474, 171] on label "UPS 2nd Day Air A.M." at bounding box center [498, 171] width 58 height 6
click at [470, 171] on input "UPS 2nd Day Air A.M." at bounding box center [469, 169] width 0 height 5
checkbox input "true"
click at [474, 179] on label "UPS 3 Day Select" at bounding box center [493, 180] width 49 height 6
click at [470, 179] on input "UPS 3 Day Select" at bounding box center [469, 178] width 0 height 5
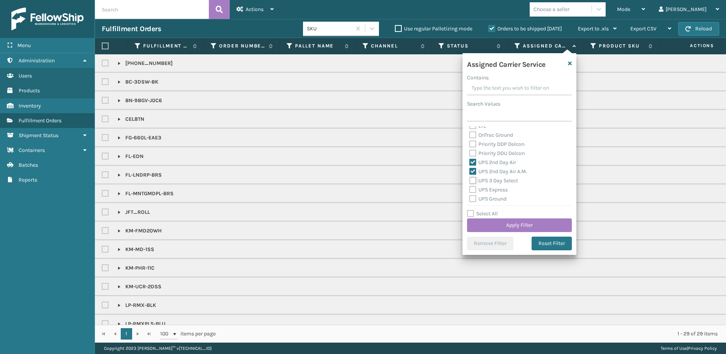
checkbox input "true"
click at [471, 152] on label "UPS Express" at bounding box center [488, 152] width 38 height 6
click at [470, 152] on input "UPS Express" at bounding box center [469, 149] width 0 height 5
checkbox input "true"
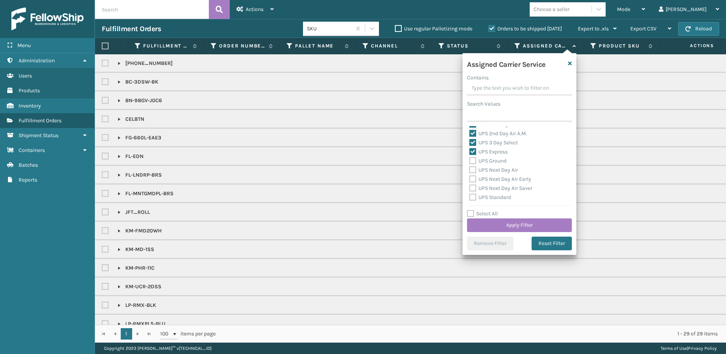
click at [471, 161] on label "UPS Ground" at bounding box center [487, 161] width 37 height 6
click at [470, 161] on input "UPS Ground" at bounding box center [469, 158] width 0 height 5
checkbox input "true"
click at [473, 170] on label "UPS Next Day Air" at bounding box center [493, 170] width 49 height 6
click at [470, 170] on input "UPS Next Day Air" at bounding box center [469, 168] width 0 height 5
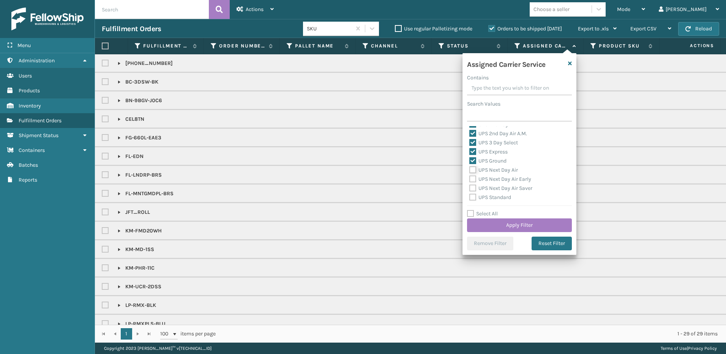
checkbox input "true"
click at [473, 178] on label "UPS Next Day Air Early" at bounding box center [500, 179] width 62 height 6
click at [470, 178] on input "UPS Next Day Air Early" at bounding box center [469, 177] width 0 height 5
checkbox input "true"
click at [473, 188] on label "UPS Next Day Air Saver" at bounding box center [500, 188] width 63 height 6
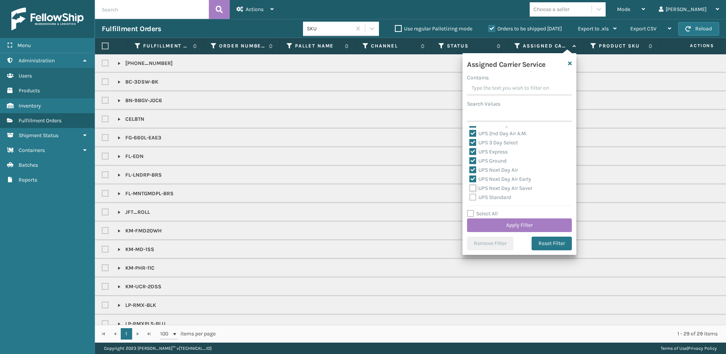
click at [470, 188] on input "UPS Next Day Air Saver" at bounding box center [469, 186] width 0 height 5
checkbox input "true"
click at [471, 160] on label "UPS Standard" at bounding box center [490, 159] width 42 height 6
click at [470, 160] on input "UPS Standard" at bounding box center [469, 157] width 0 height 5
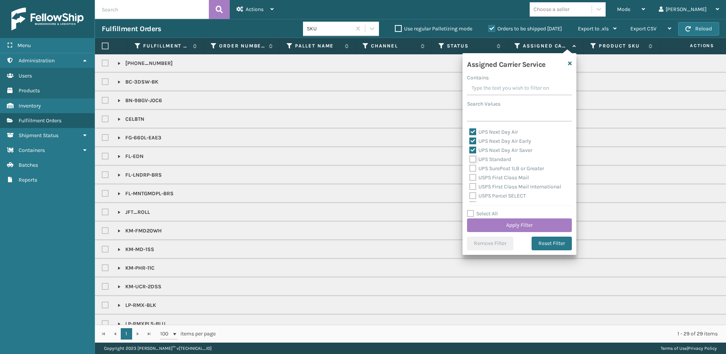
checkbox input "true"
click at [473, 168] on label "UPS SurePost 1LB or Greater" at bounding box center [506, 168] width 75 height 6
click at [470, 168] on input "UPS SurePost 1LB or Greater" at bounding box center [469, 166] width 0 height 5
checkbox input "true"
click at [518, 225] on button "Apply Filter" at bounding box center [519, 225] width 105 height 14
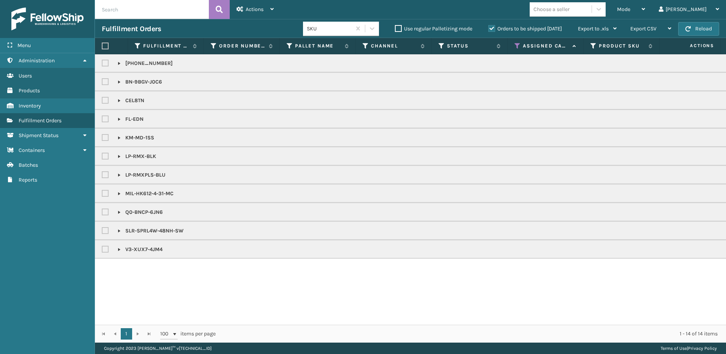
click at [104, 46] on label at bounding box center [105, 46] width 7 height 7
click at [102, 46] on input "checkbox" at bounding box center [102, 46] width 0 height 5
checkbox input "true"
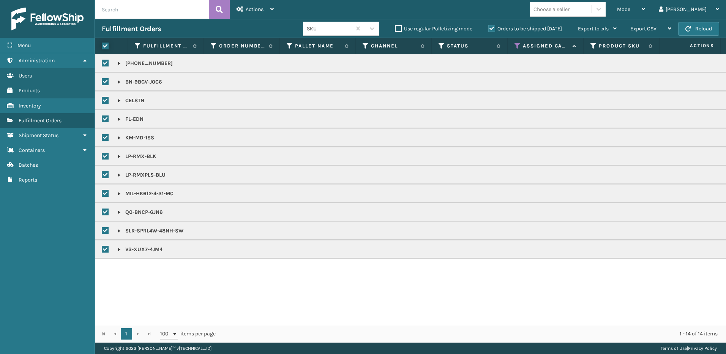
checkbox input "true"
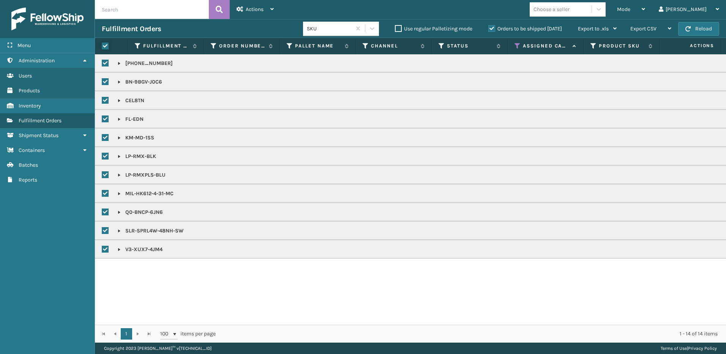
checkbox input "true"
click at [107, 47] on label at bounding box center [105, 46] width 7 height 7
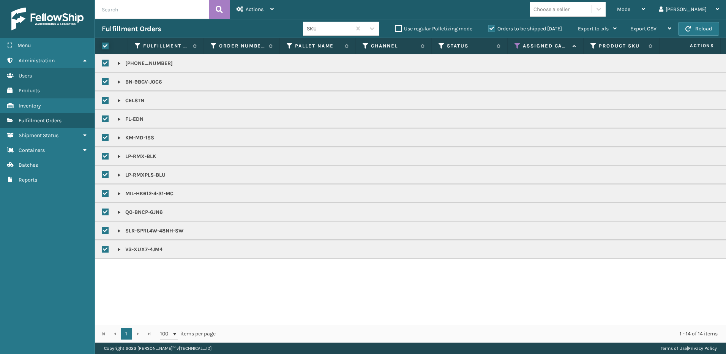
click at [102, 47] on input "checkbox" at bounding box center [102, 46] width 0 height 5
checkbox input "false"
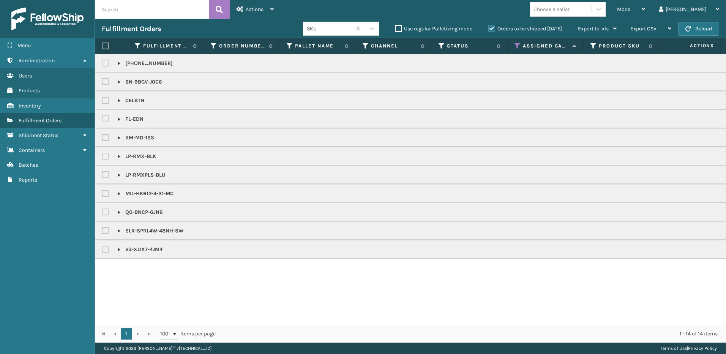
checkbox input "false"
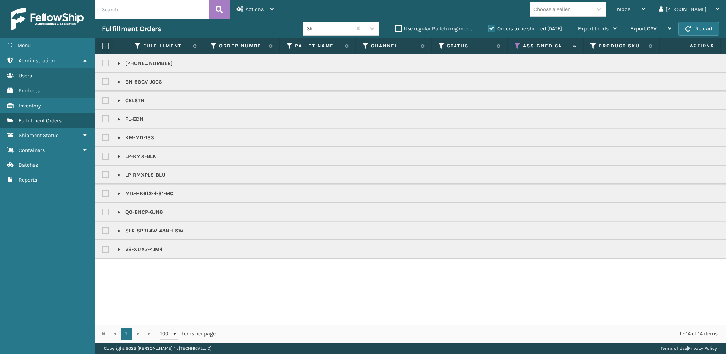
checkbox input "false"
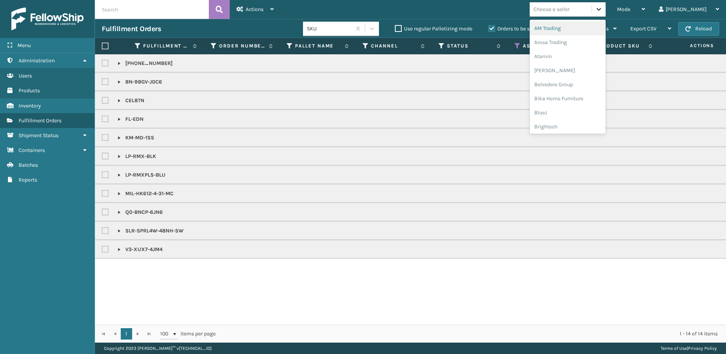
click at [606, 9] on div at bounding box center [599, 9] width 14 height 14
click at [606, 30] on div "AM Trading" at bounding box center [568, 28] width 76 height 14
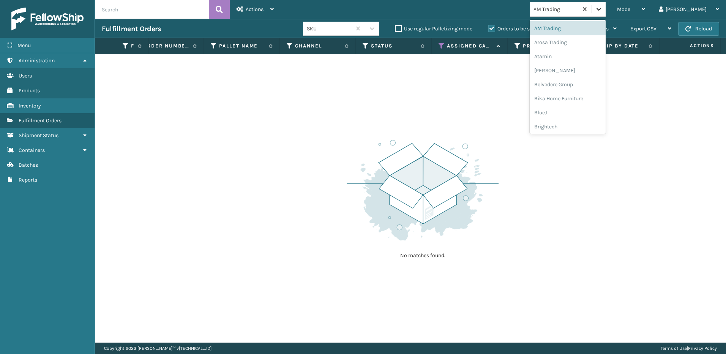
click at [603, 12] on icon at bounding box center [599, 9] width 8 height 8
click at [606, 38] on div "Arosa Trading" at bounding box center [568, 42] width 76 height 14
click at [606, 8] on div at bounding box center [599, 9] width 14 height 14
click at [606, 55] on div "Atamin" at bounding box center [568, 56] width 76 height 14
click at [603, 9] on icon at bounding box center [599, 9] width 8 height 8
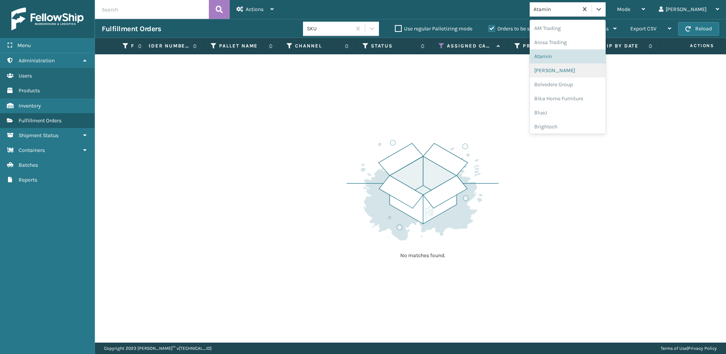
click at [606, 66] on div "[PERSON_NAME]" at bounding box center [568, 70] width 76 height 14
click at [603, 9] on icon at bounding box center [599, 9] width 8 height 8
click at [602, 86] on div "Belvedere Group" at bounding box center [568, 84] width 76 height 14
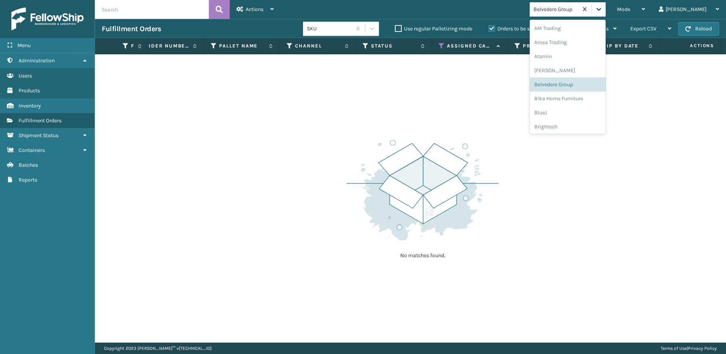
click at [603, 11] on icon at bounding box center [599, 9] width 8 height 8
click at [600, 95] on div "Bika Home Furniture" at bounding box center [568, 99] width 76 height 14
click at [603, 11] on icon at bounding box center [599, 9] width 8 height 8
click at [601, 111] on div "BlueJ" at bounding box center [568, 113] width 76 height 14
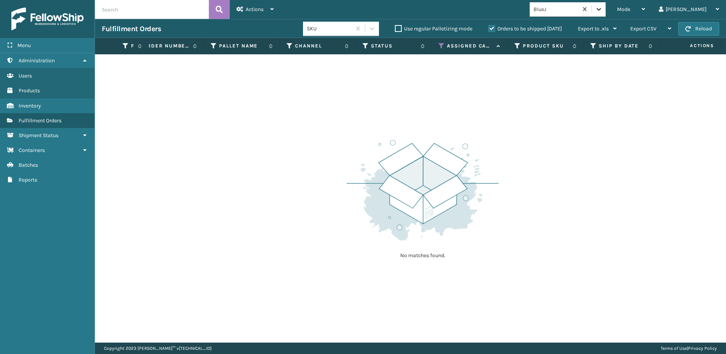
click at [603, 12] on icon at bounding box center [599, 9] width 8 height 8
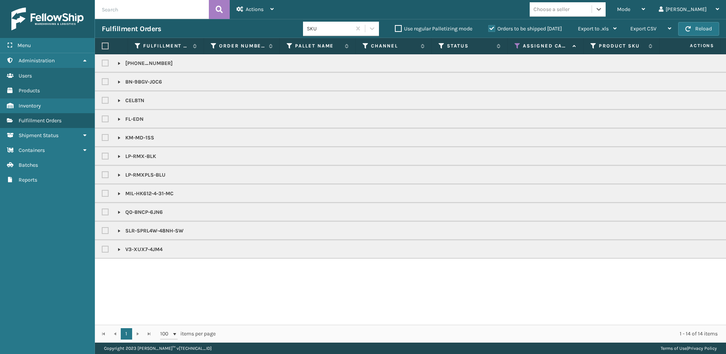
click at [105, 46] on label at bounding box center [105, 46] width 7 height 7
click at [102, 46] on input "checkbox" at bounding box center [102, 46] width 0 height 5
checkbox input "true"
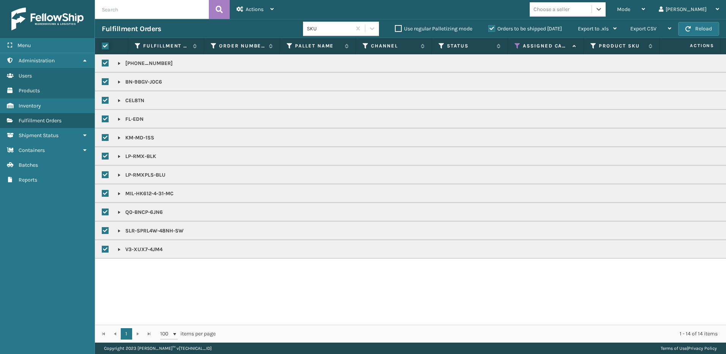
checkbox input "true"
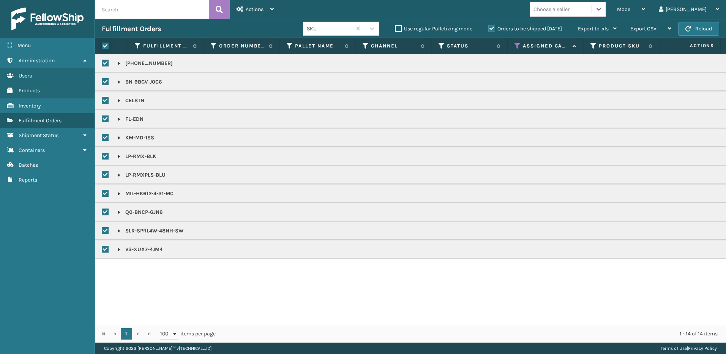
checkbox input "true"
click at [243, 9] on icon at bounding box center [240, 8] width 7 height 5
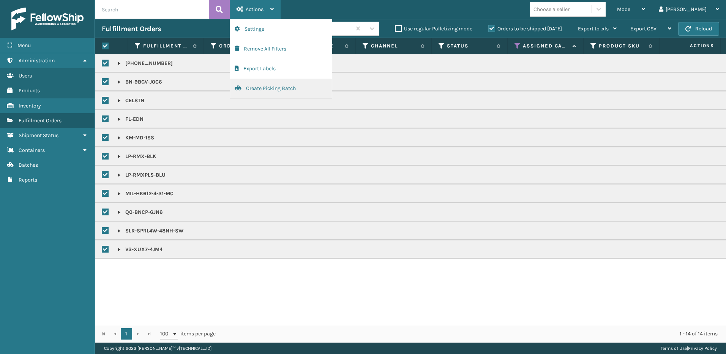
click at [283, 82] on button "Create Picking Batch" at bounding box center [281, 89] width 102 height 20
